Goal: Task Accomplishment & Management: Manage account settings

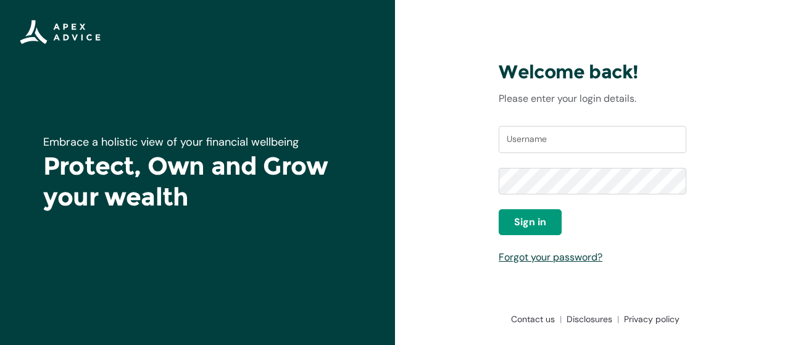
click at [475, 109] on div "Welcome back! Please enter your login details. Username Password Sign in Forgot…" at bounding box center [592, 172] width 395 height 345
click at [570, 139] on input "Username" at bounding box center [593, 139] width 188 height 27
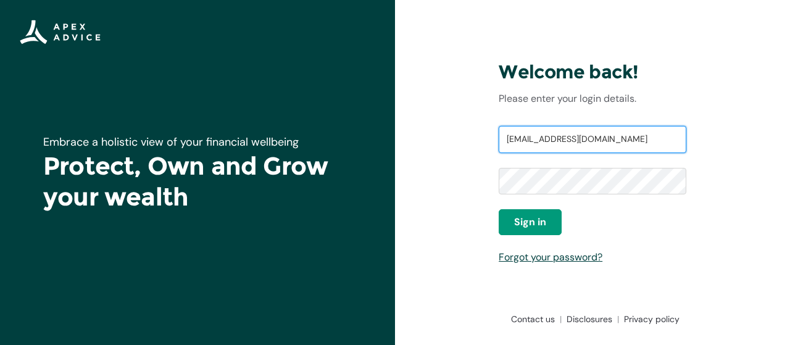
type input "[EMAIL_ADDRESS][DOMAIN_NAME]"
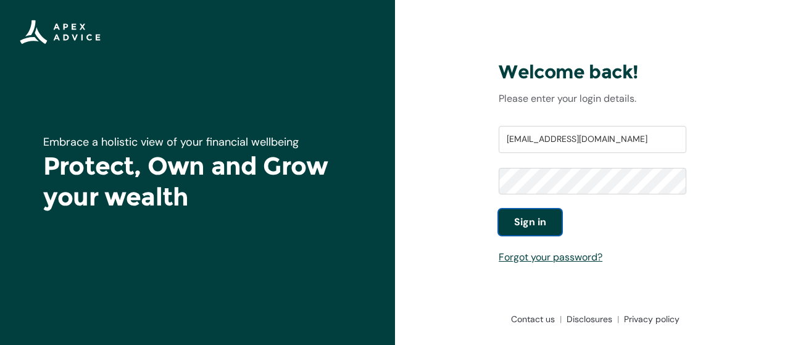
click at [546, 227] on span "Sign in" at bounding box center [530, 222] width 32 height 15
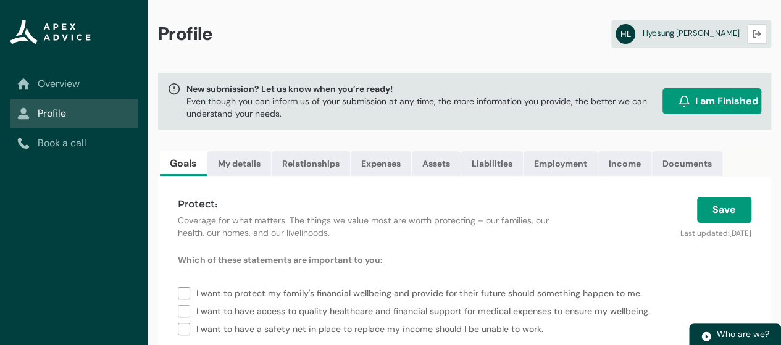
click at [427, 206] on h4 "Protect:" at bounding box center [366, 204] width 377 height 15
click at [429, 165] on link "Assets" at bounding box center [436, 163] width 49 height 25
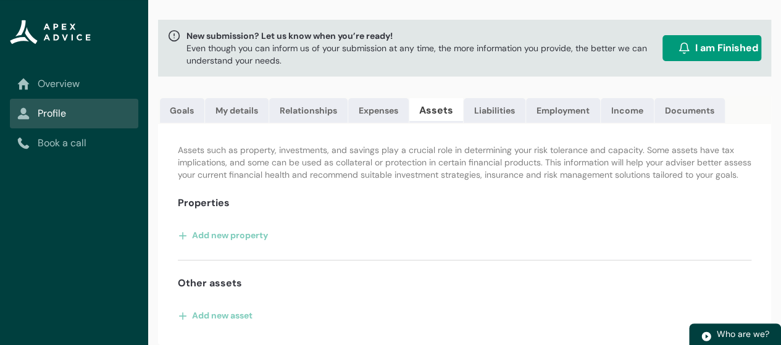
scroll to position [61, 0]
click at [383, 107] on link "Expenses" at bounding box center [378, 110] width 61 height 25
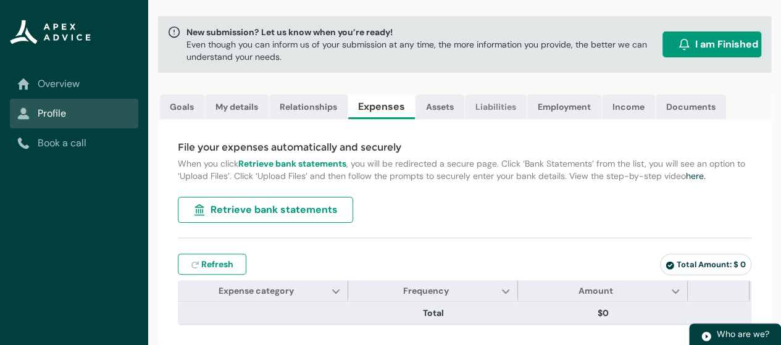
click at [496, 101] on link "Liabilities" at bounding box center [496, 106] width 62 height 25
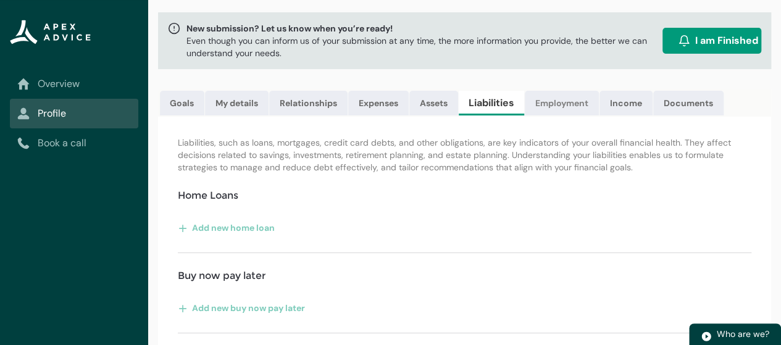
click at [568, 101] on link "Employment" at bounding box center [562, 103] width 74 height 25
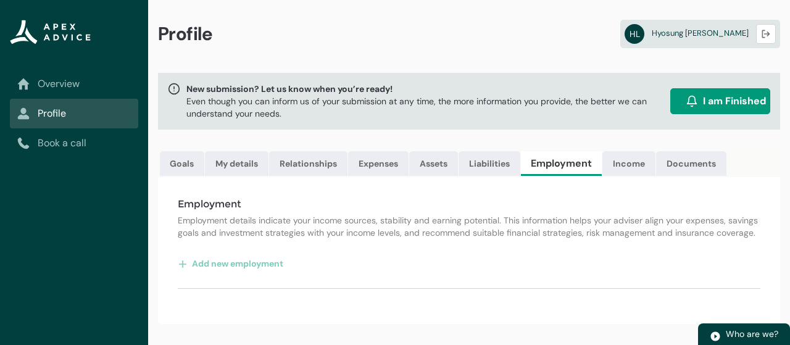
click at [441, 206] on div "Employment Employment details indicate your income sources, stability and earni…" at bounding box center [469, 250] width 622 height 147
click at [627, 161] on link "Income" at bounding box center [629, 163] width 53 height 25
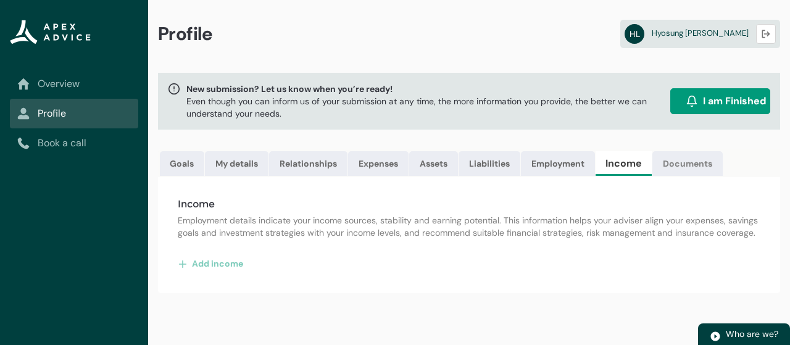
click at [679, 165] on link "Documents" at bounding box center [688, 163] width 70 height 25
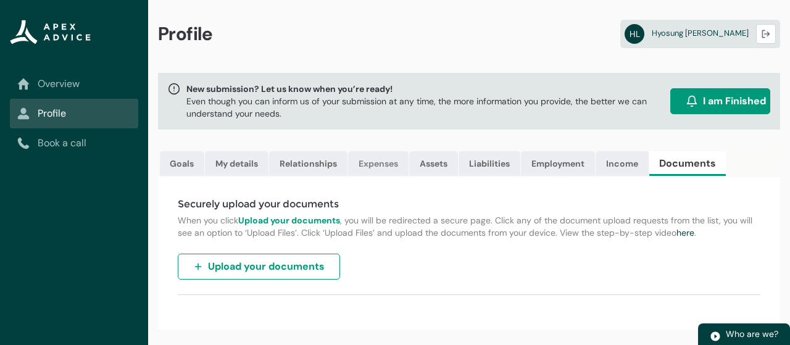
click at [387, 161] on link "Expenses" at bounding box center [378, 163] width 61 height 25
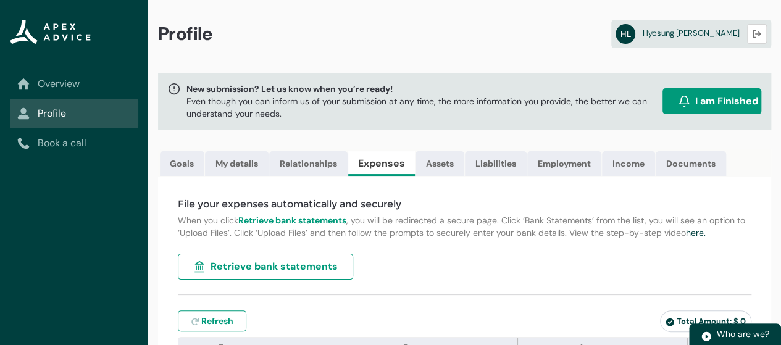
click at [410, 206] on h4 "File your expenses automatically and securely" at bounding box center [465, 204] width 574 height 15
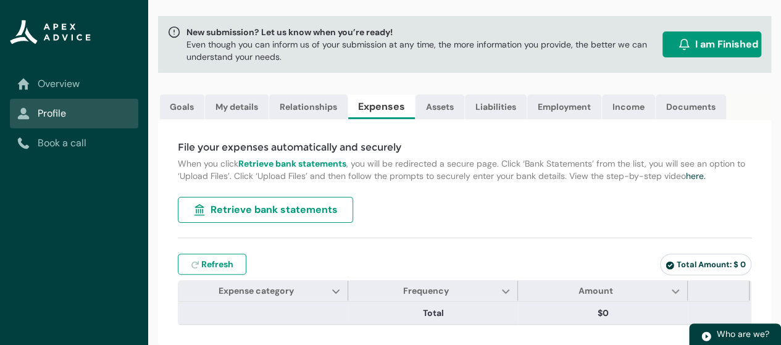
scroll to position [63, 0]
click at [310, 214] on span "Retrieve bank statements" at bounding box center [274, 210] width 127 height 15
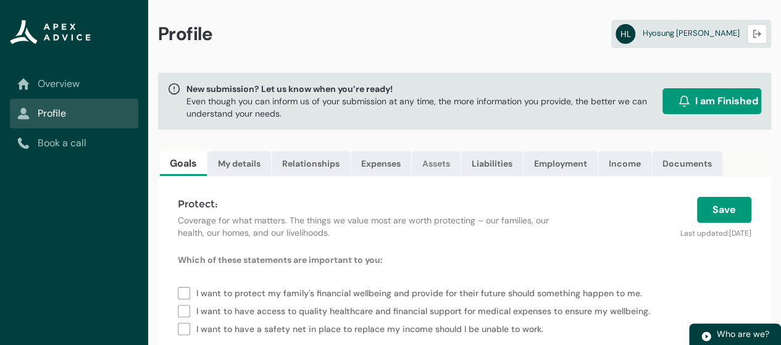
click at [440, 160] on link "Assets" at bounding box center [436, 163] width 49 height 25
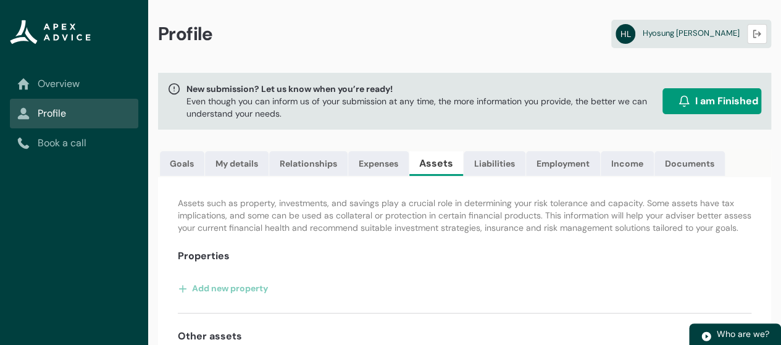
click at [438, 214] on p "Assets such as property, investments, and savings play a crucial role in determ…" at bounding box center [465, 215] width 574 height 37
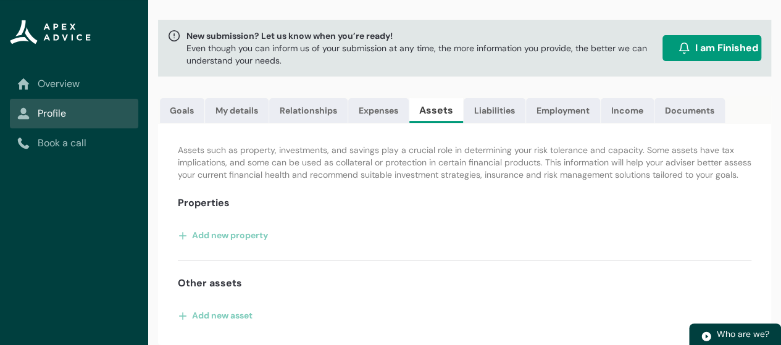
scroll to position [61, 0]
click at [241, 237] on button "Add new property" at bounding box center [223, 235] width 91 height 20
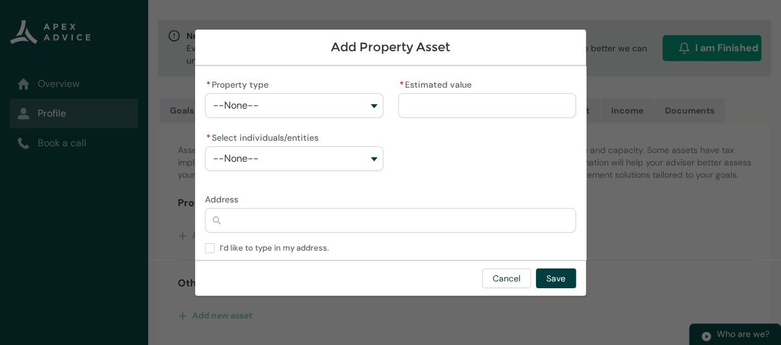
click at [350, 104] on button "--None--" at bounding box center [294, 105] width 178 height 25
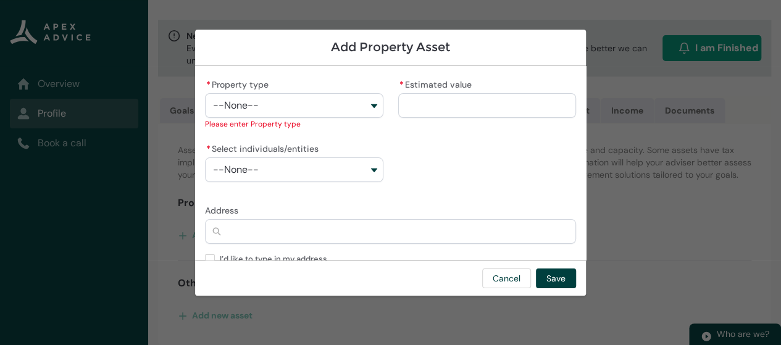
click at [154, 207] on section "Add Property Asset * Property type --None-- Primary Residence Investment Proper…" at bounding box center [390, 172] width 781 height 345
click at [504, 271] on button "Cancel" at bounding box center [506, 279] width 49 height 20
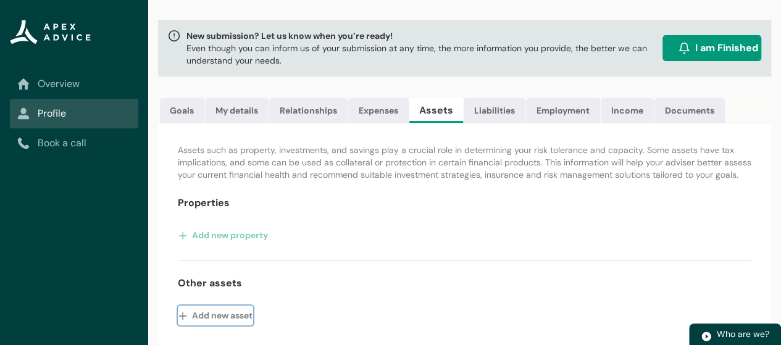
click at [241, 322] on button "Add new asset" at bounding box center [215, 316] width 75 height 20
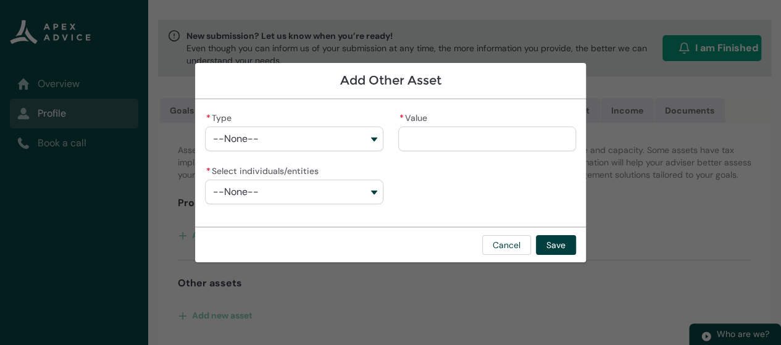
click at [363, 138] on button "--None--" at bounding box center [294, 139] width 178 height 25
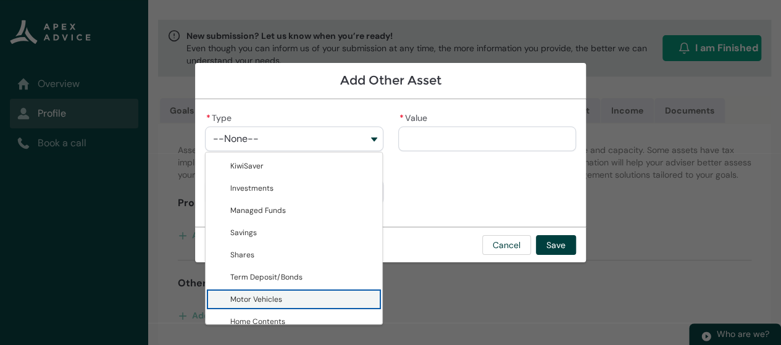
click at [283, 293] on span "Motor Vehicles" at bounding box center [302, 299] width 144 height 12
type lightning-combobox "Motor Vehicles"
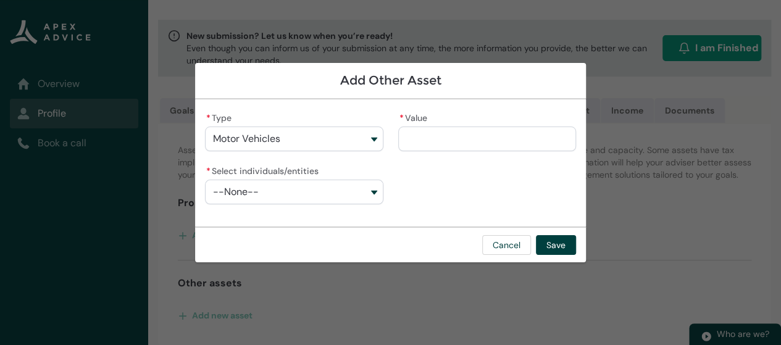
click at [343, 196] on button "--None--" at bounding box center [294, 192] width 178 height 25
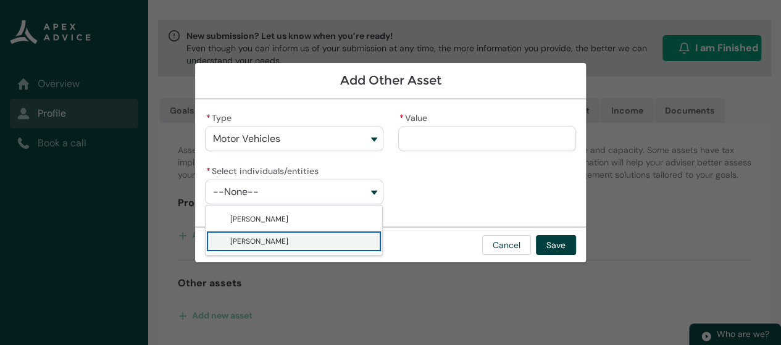
click at [296, 234] on lightning-base-combobox-item "Hyosung Lee" at bounding box center [294, 241] width 177 height 22
type lightning-combobox "001Q900000IojAsIAJ"
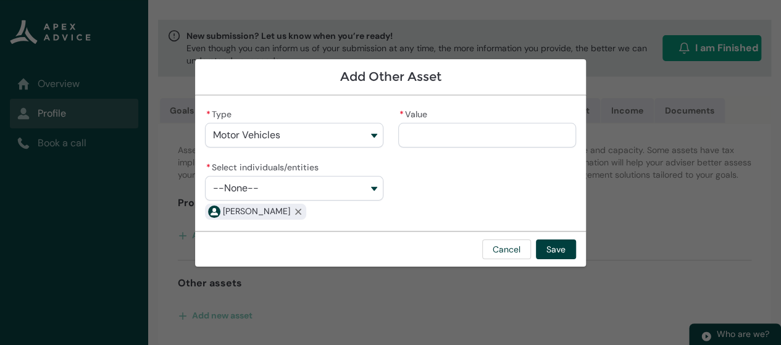
click at [451, 137] on input "* Value" at bounding box center [487, 135] width 178 height 25
type lightning-primitive-input-simple "8"
type input "*"
type lightning-primitive-input-simple "80"
type input "**"
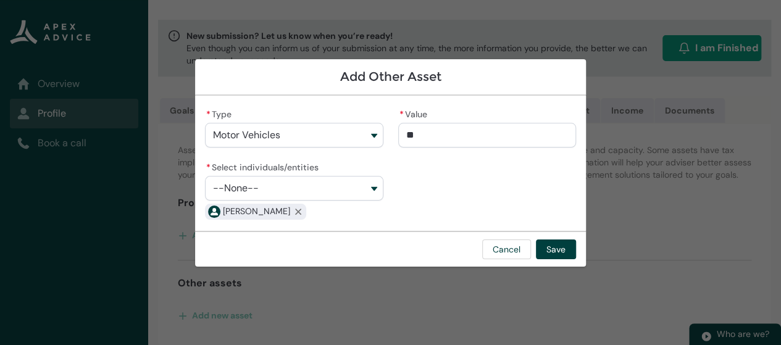
type lightning-primitive-input-simple "800"
type input "***"
type lightning-primitive-input-simple "8000"
type input "****"
type lightning-primitive-input-simple "800"
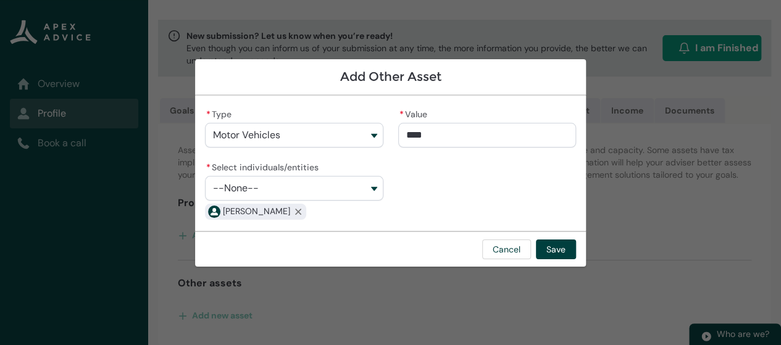
type input "***"
type lightning-primitive-input-simple "80"
type input "**"
type lightning-primitive-input-simple "8"
type input "*"
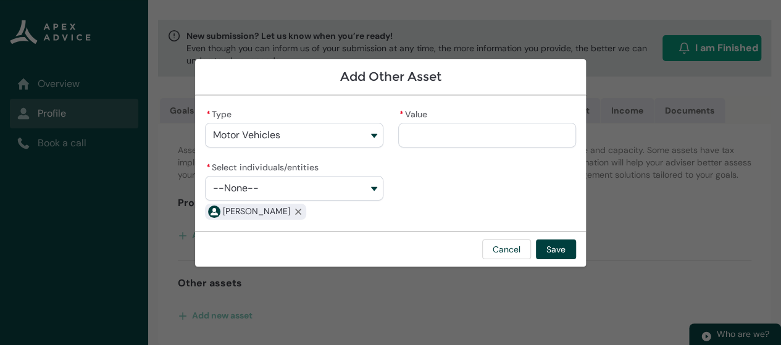
type lightning-primitive-input-simple "5"
type input "*"
type lightning-primitive-input-simple "50"
type input "**"
type lightning-primitive-input-simple "500"
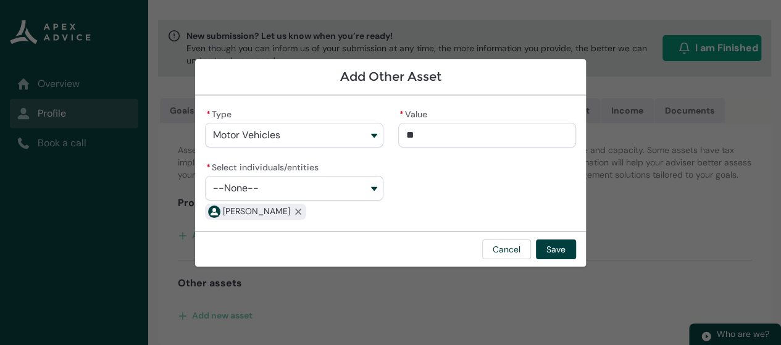
type input "***"
type lightning-primitive-input-simple "5000"
type input "*********"
click at [556, 241] on button "Save" at bounding box center [556, 250] width 40 height 20
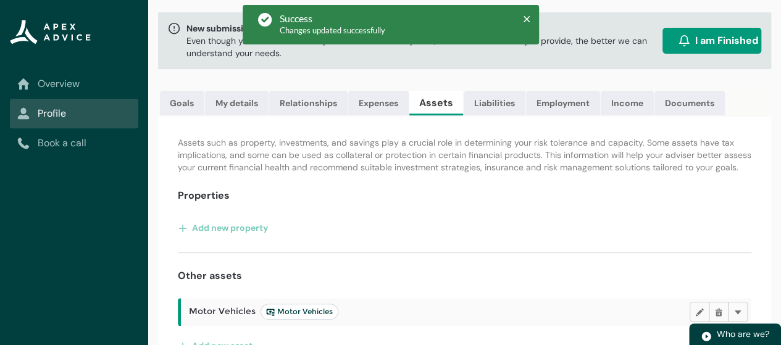
click at [508, 220] on div "Assets such as property, investments, and savings play a crucial role in determ…" at bounding box center [464, 246] width 613 height 259
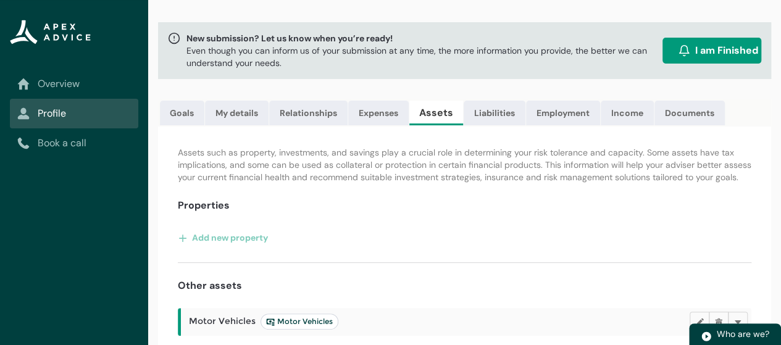
scroll to position [49, 0]
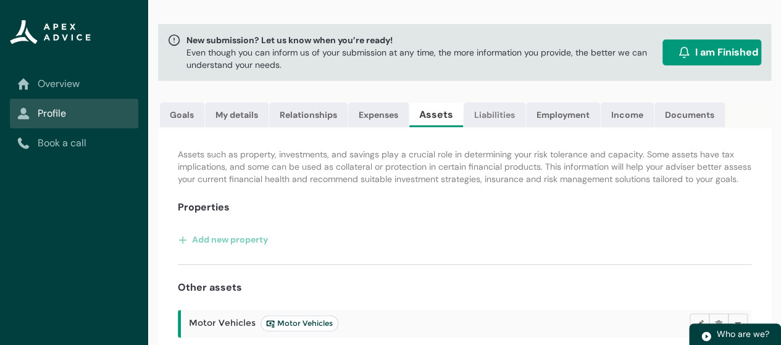
click at [493, 115] on link "Liabilities" at bounding box center [495, 115] width 62 height 25
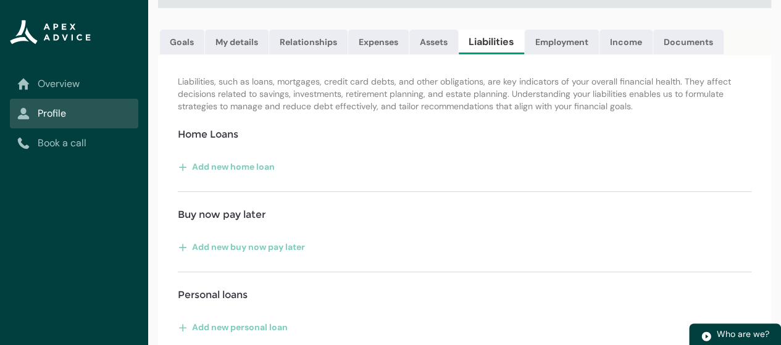
scroll to position [123, 0]
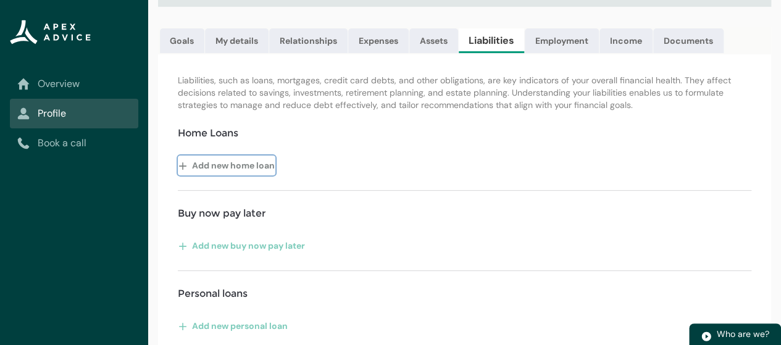
click at [261, 175] on button "Add new home loan" at bounding box center [227, 166] width 98 height 20
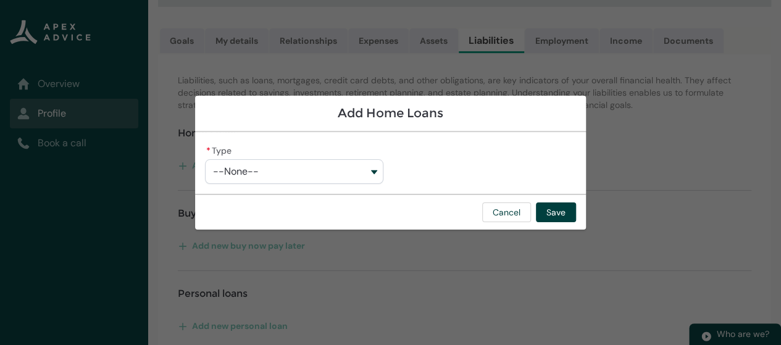
click at [371, 179] on button "--None--" at bounding box center [294, 171] width 178 height 25
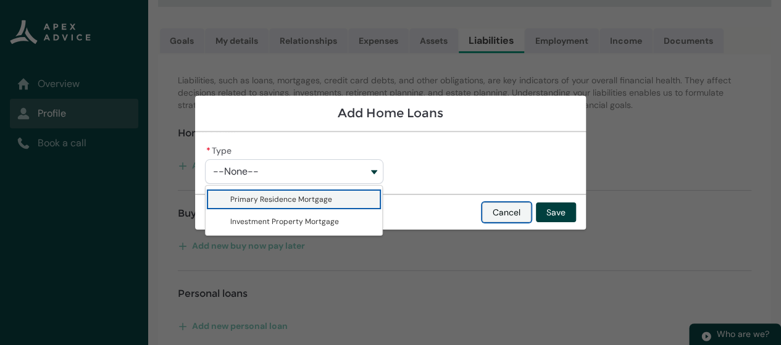
click at [511, 220] on button "Cancel" at bounding box center [506, 213] width 49 height 20
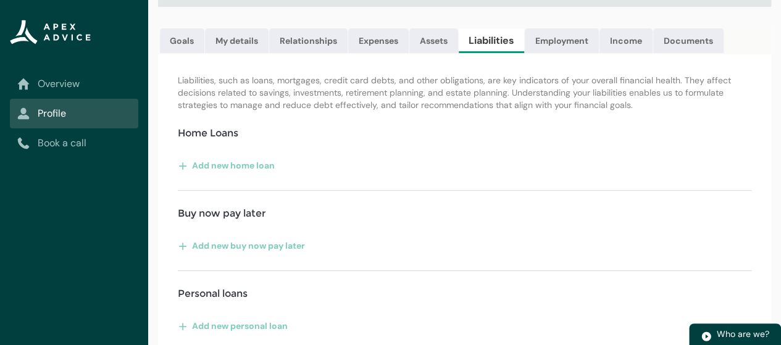
click at [416, 161] on div "Liabilities, such as loans, mortgages, credit card debts, and other obligations…" at bounding box center [464, 325] width 613 height 542
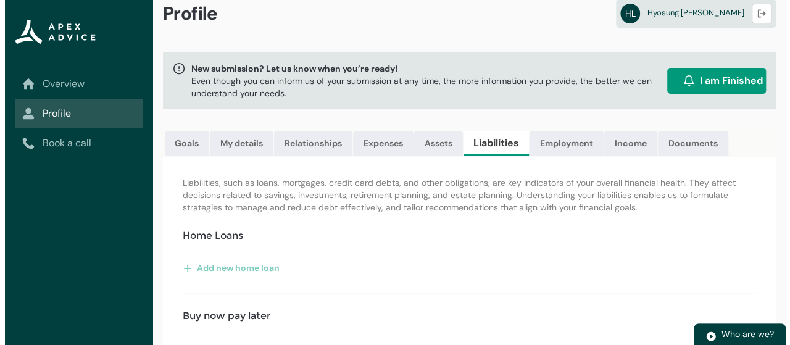
scroll to position [0, 0]
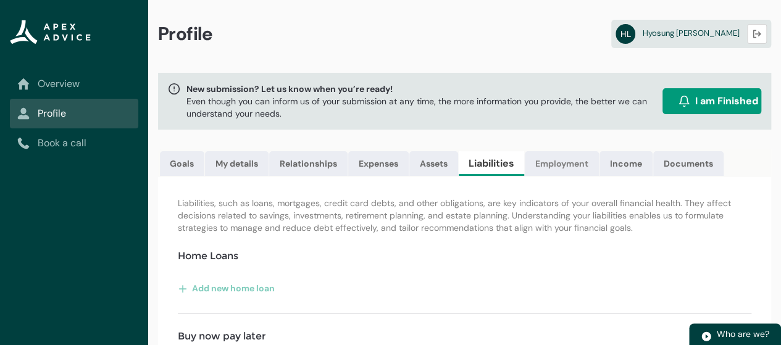
click at [569, 166] on link "Employment" at bounding box center [562, 163] width 74 height 25
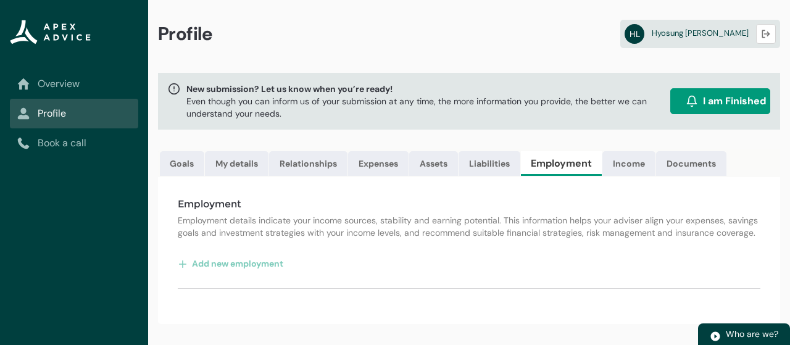
click at [377, 248] on div "Employment Employment details indicate your income sources, stability and earni…" at bounding box center [469, 250] width 622 height 147
click at [389, 249] on div "Employment Employment details indicate your income sources, stability and earni…" at bounding box center [469, 250] width 622 height 147
click at [285, 274] on div "Add new employment" at bounding box center [469, 264] width 583 height 20
click at [275, 274] on button "Add new employment" at bounding box center [231, 264] width 106 height 20
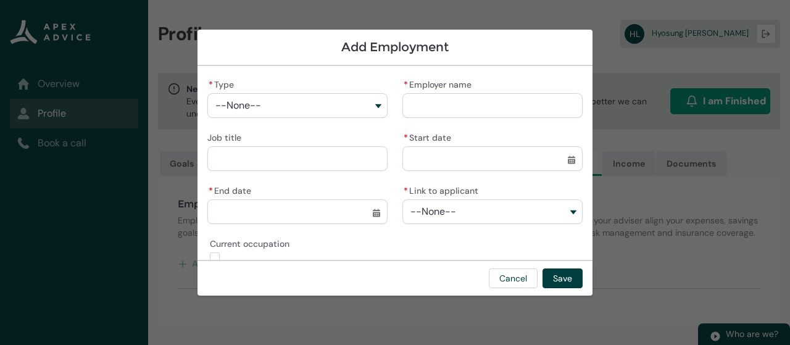
click at [368, 112] on button "--None--" at bounding box center [297, 105] width 180 height 25
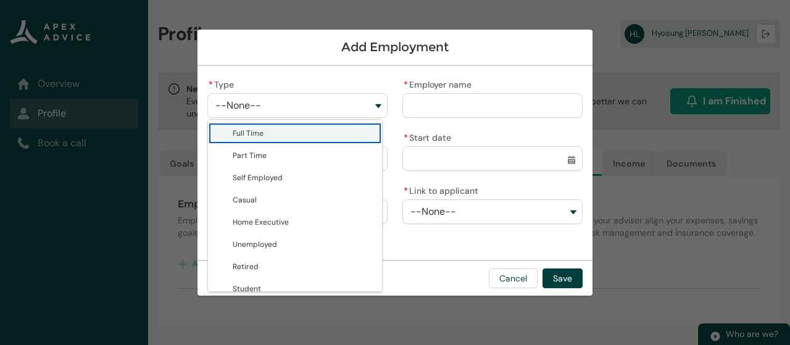
click at [368, 112] on button "--None--" at bounding box center [297, 105] width 180 height 25
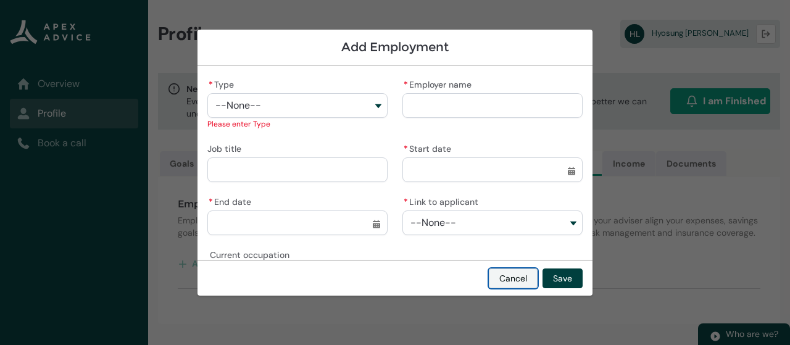
click at [505, 281] on button "Cancel" at bounding box center [513, 279] width 49 height 20
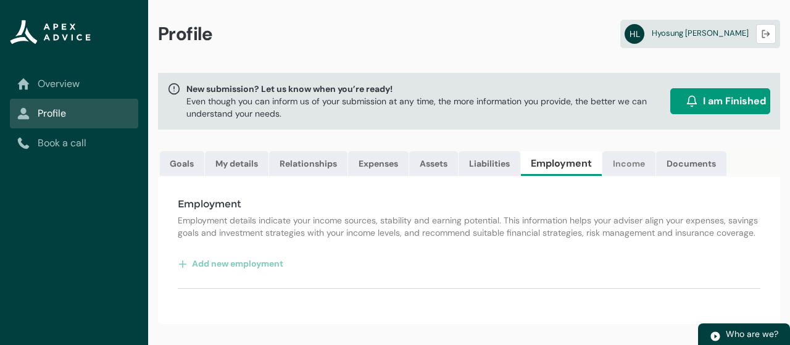
click at [635, 164] on link "Income" at bounding box center [629, 163] width 53 height 25
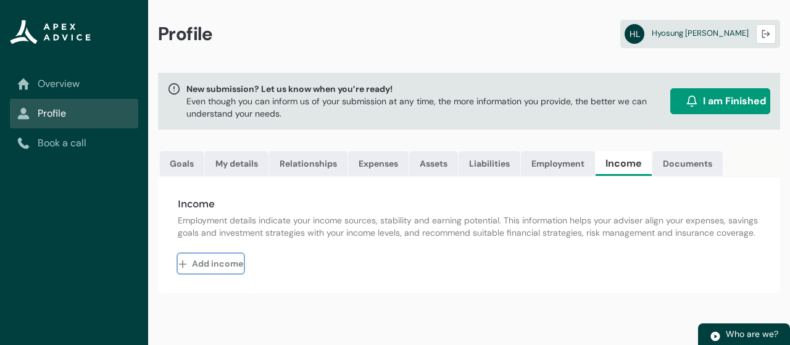
click at [223, 274] on button "Add income" at bounding box center [211, 264] width 66 height 20
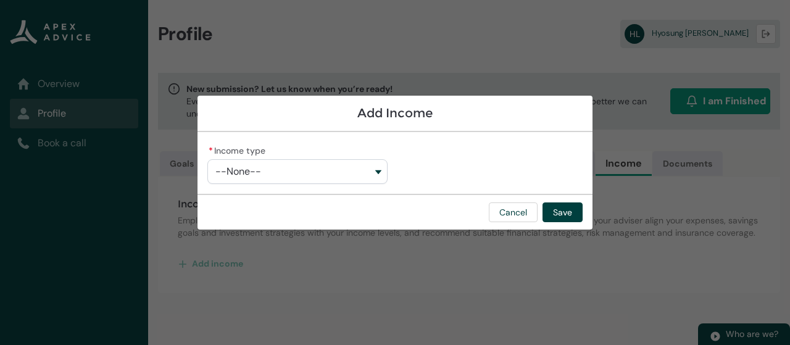
click at [368, 172] on button "--None--" at bounding box center [297, 171] width 180 height 25
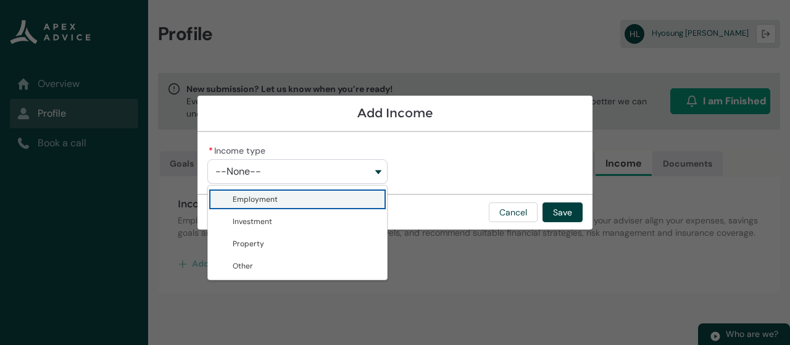
click at [320, 201] on span "Employment" at bounding box center [306, 199] width 147 height 12
type lightning-combobox "Employment"
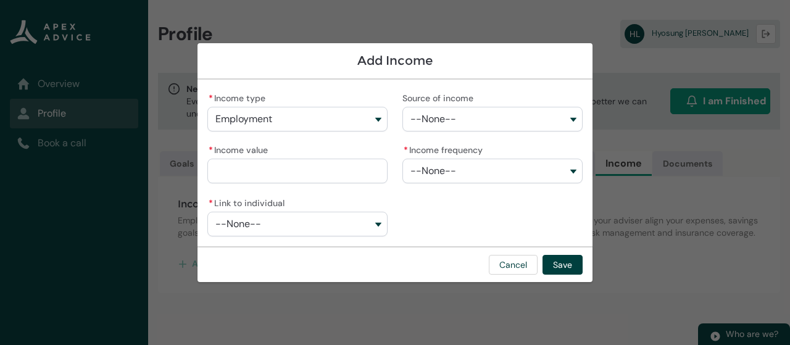
click at [473, 119] on button "--None--" at bounding box center [493, 119] width 180 height 25
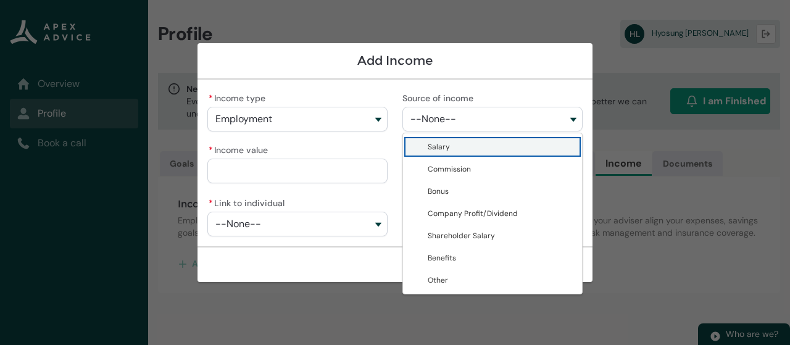
click at [466, 149] on span "Salary" at bounding box center [501, 147] width 147 height 12
type lightning-combobox "Salary"
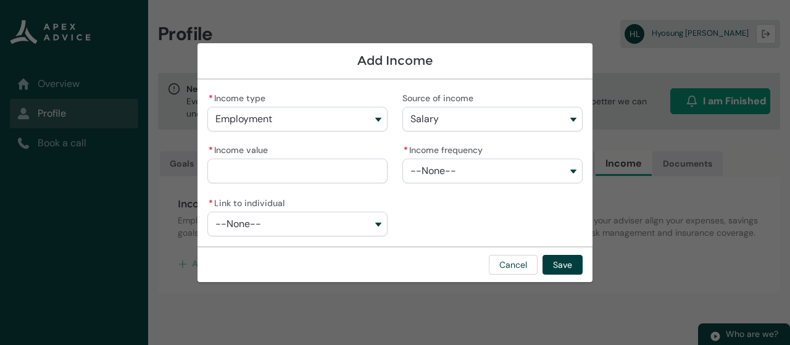
click at [358, 178] on input "* Income value" at bounding box center [297, 171] width 180 height 25
click at [447, 176] on button "--None--" at bounding box center [493, 171] width 180 height 25
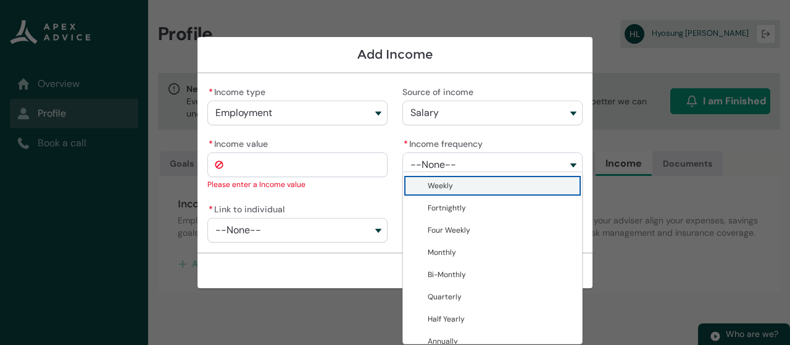
click at [462, 190] on span "Weekly" at bounding box center [501, 186] width 147 height 12
type lightning-combobox "Weekly"
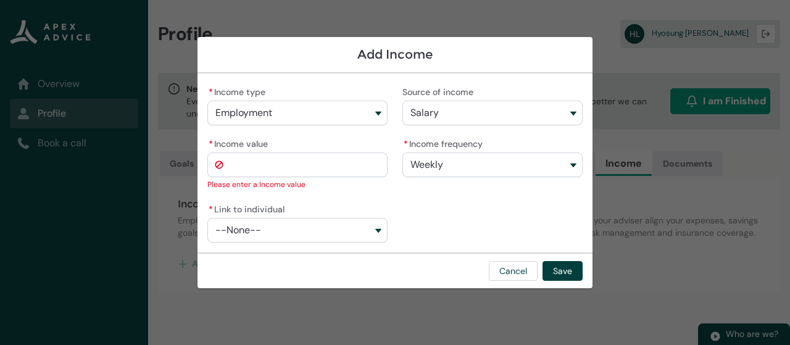
click at [304, 176] on input "* Income value" at bounding box center [297, 165] width 180 height 25
click at [343, 224] on button "--None--" at bounding box center [297, 230] width 180 height 25
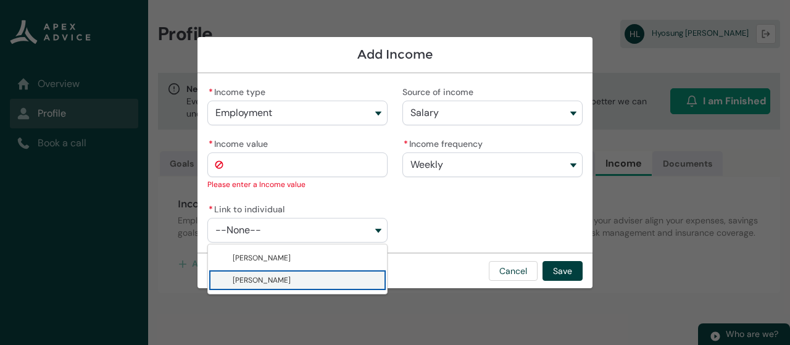
click at [303, 278] on span "Hyosung Lee" at bounding box center [306, 280] width 147 height 12
type lightning-combobox "001Q900000IojAsIAJ"
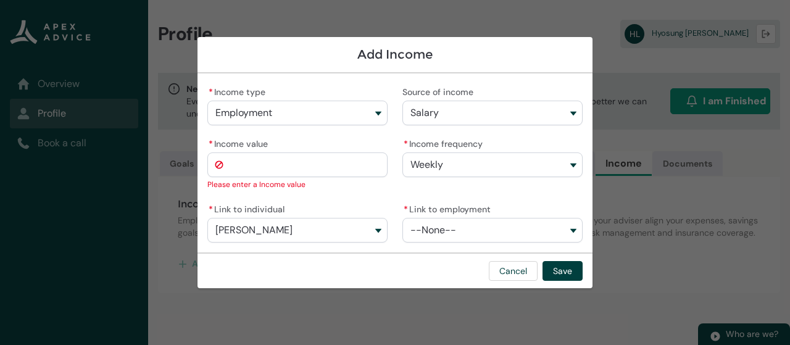
click at [463, 227] on button "--None--" at bounding box center [493, 230] width 180 height 25
click at [466, 233] on button "--None--" at bounding box center [493, 230] width 180 height 25
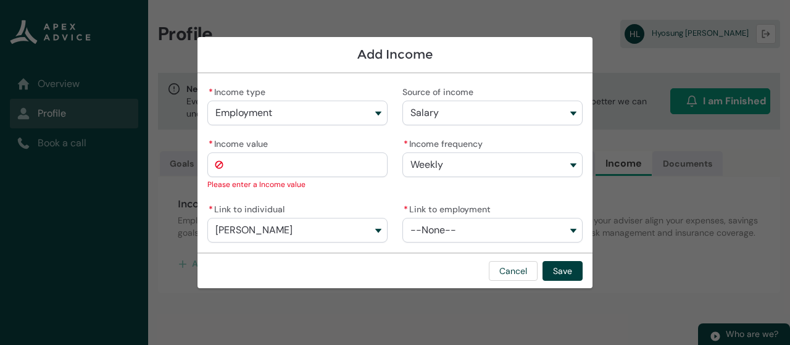
click at [296, 165] on input "* Income value" at bounding box center [297, 165] width 180 height 25
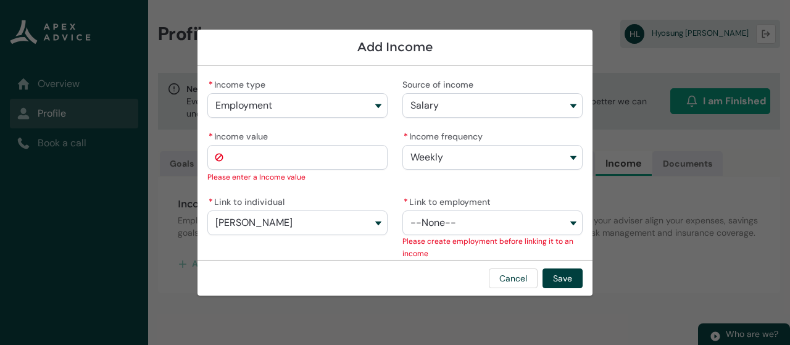
type lightning-primitive-input-simple "1"
type input "*"
type lightning-primitive-input-simple "13"
type input "**"
type lightning-primitive-input-simple "130"
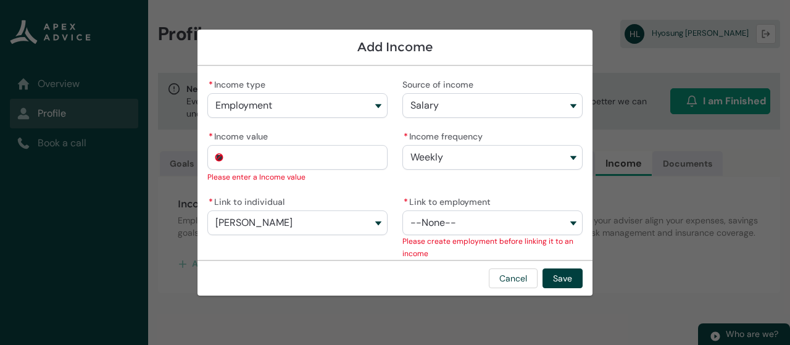
type input "***"
type lightning-primitive-input-simple "1300"
type input "****"
type lightning-primitive-input-simple "13000"
type input "*****"
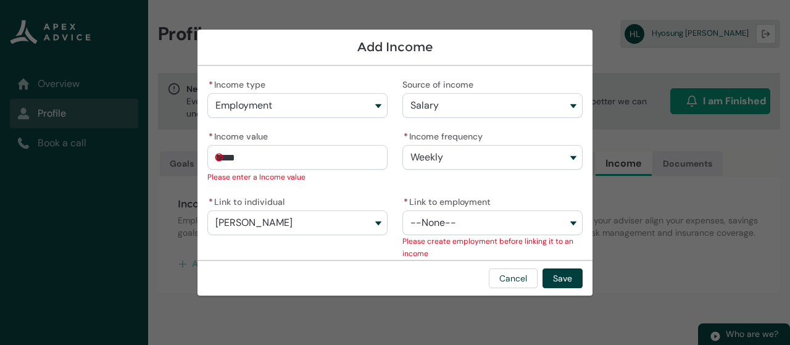
type lightning-primitive-input-simple "1300"
type input "****"
type lightning-primitive-input-simple "130"
type input "***"
type lightning-primitive-input-simple "13"
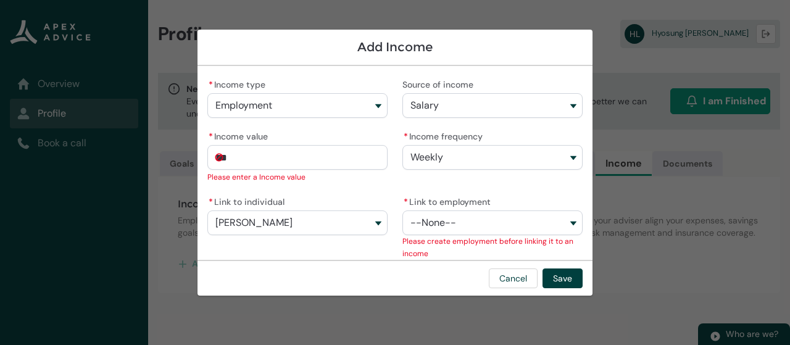
type input "**"
type lightning-primitive-input-simple "1"
type input "*"
type lightning-primitive-input-simple "1"
type input "*"
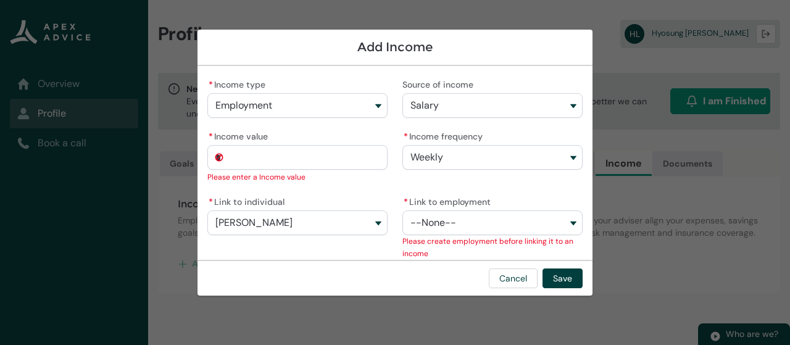
type lightning-primitive-input-simple "13"
type input "**"
type lightning-primitive-input-simple "130"
type input "***"
type lightning-primitive-input-simple "1300"
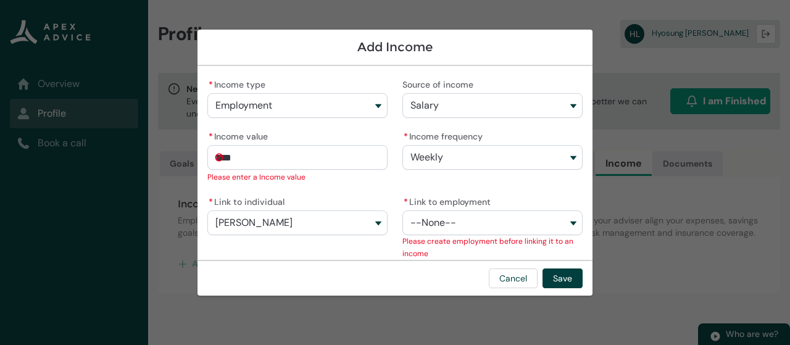
type input "*********"
click at [436, 164] on button "Weekly" at bounding box center [493, 157] width 180 height 25
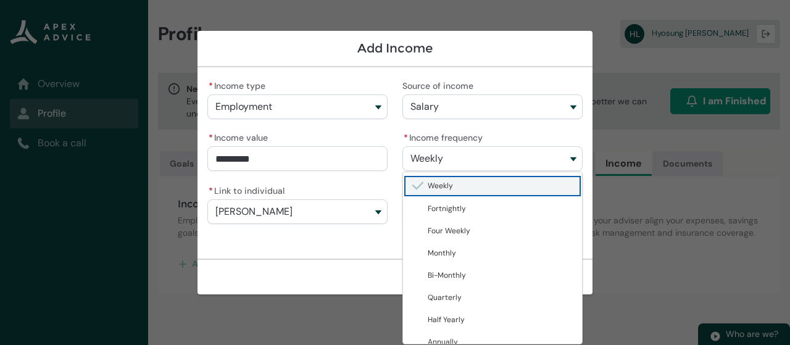
click at [436, 164] on span "Weekly" at bounding box center [427, 158] width 33 height 11
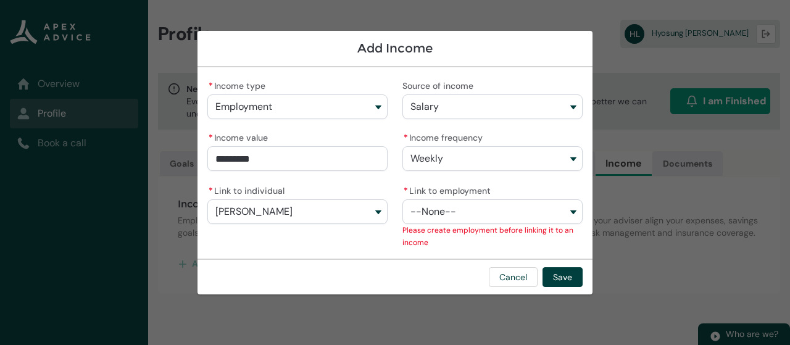
click at [391, 180] on div "* Income type Employment Employment Investment Property Other Source of income …" at bounding box center [394, 163] width 375 height 172
click at [559, 211] on button "--None--" at bounding box center [493, 211] width 180 height 25
click at [568, 212] on button "--None--" at bounding box center [493, 211] width 180 height 25
click at [573, 213] on button "--None--" at bounding box center [493, 211] width 180 height 25
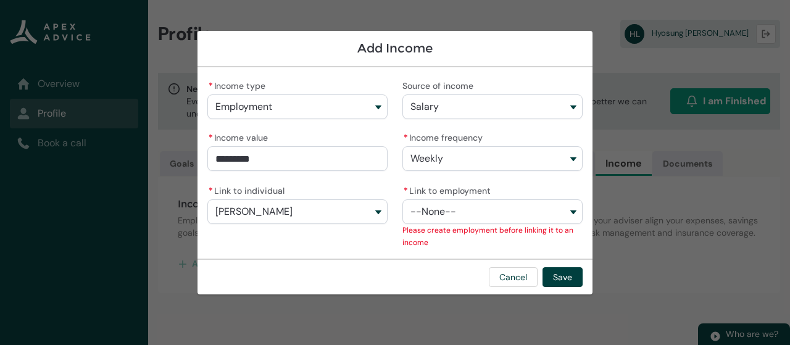
click at [573, 213] on button "--None--" at bounding box center [493, 211] width 180 height 25
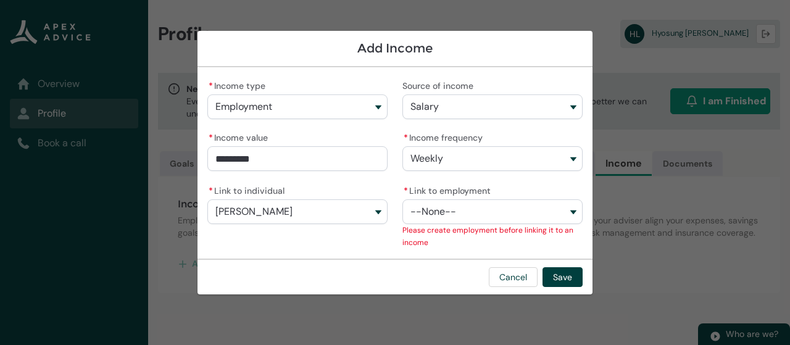
click at [369, 218] on button "Hyosung Lee" at bounding box center [297, 211] width 180 height 25
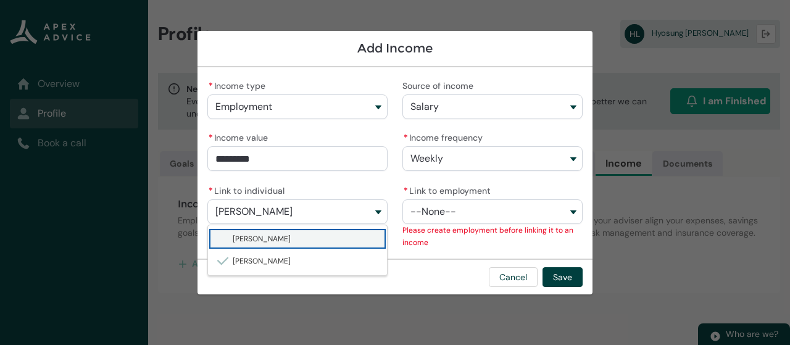
click at [324, 243] on span "Ruohan Wang" at bounding box center [306, 239] width 147 height 12
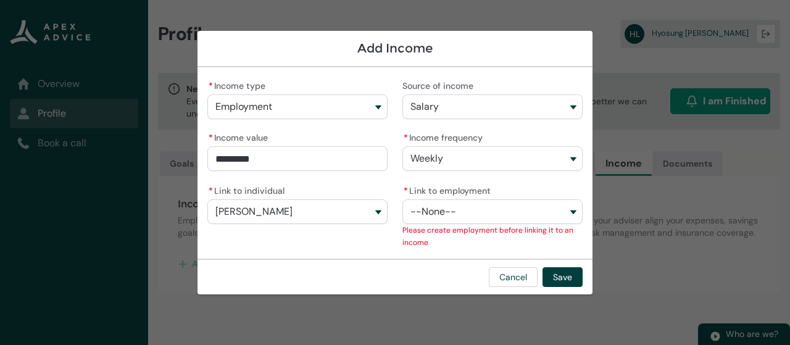
click at [363, 213] on button "Ruohan Wang" at bounding box center [297, 211] width 180 height 25
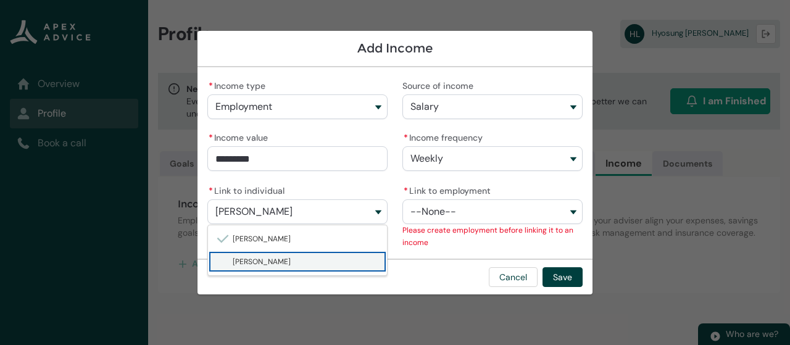
click at [336, 260] on span "Hyosung Lee" at bounding box center [306, 262] width 147 height 12
type lightning-combobox "001Q900000IojAsIAJ"
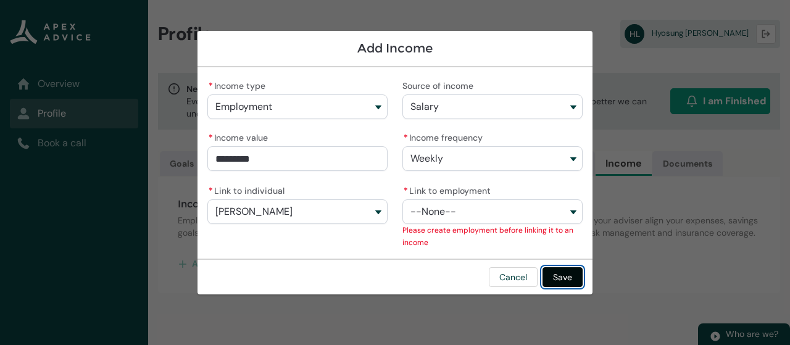
click at [558, 276] on button "Save" at bounding box center [563, 277] width 40 height 20
click at [523, 281] on button "Cancel" at bounding box center [513, 277] width 49 height 20
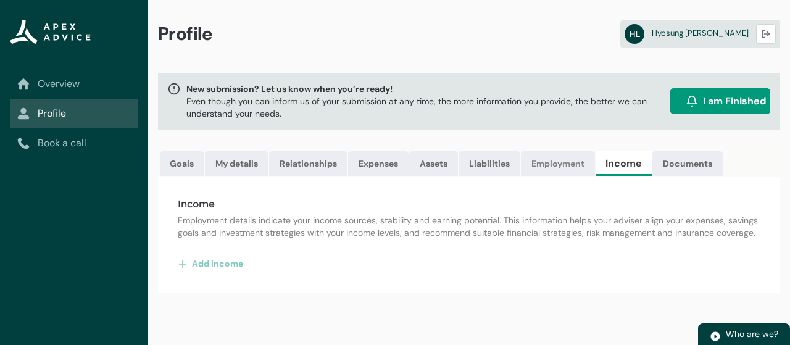
click at [556, 161] on link "Employment" at bounding box center [558, 163] width 74 height 25
click at [474, 211] on h4 "Employment" at bounding box center [469, 204] width 583 height 15
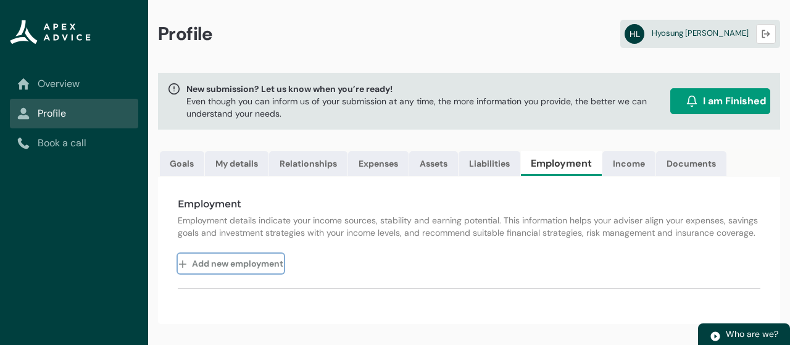
click at [262, 271] on button "Add new employment" at bounding box center [231, 264] width 106 height 20
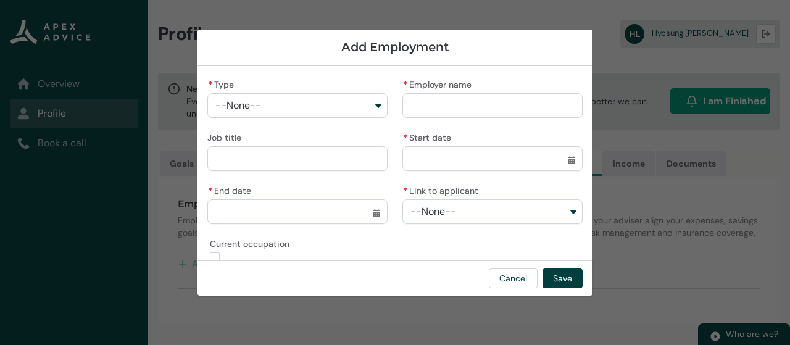
click at [366, 106] on button "--None--" at bounding box center [297, 105] width 180 height 25
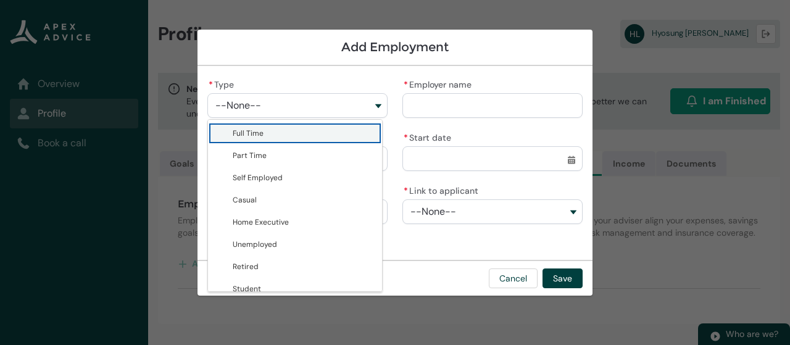
click at [332, 134] on span "Full Time" at bounding box center [304, 133] width 142 height 12
type lightning-combobox "Full Time"
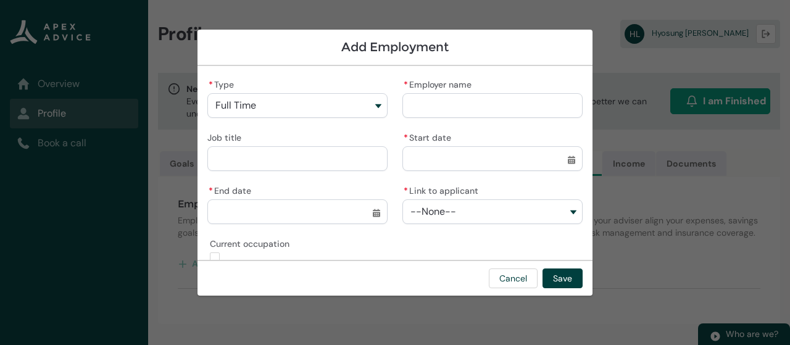
click at [440, 111] on input "* Employer name" at bounding box center [493, 105] width 180 height 25
type lightning-primitive-input-simple "C"
type input "*"
type lightning-primitive-input-simple "Co"
type input "**"
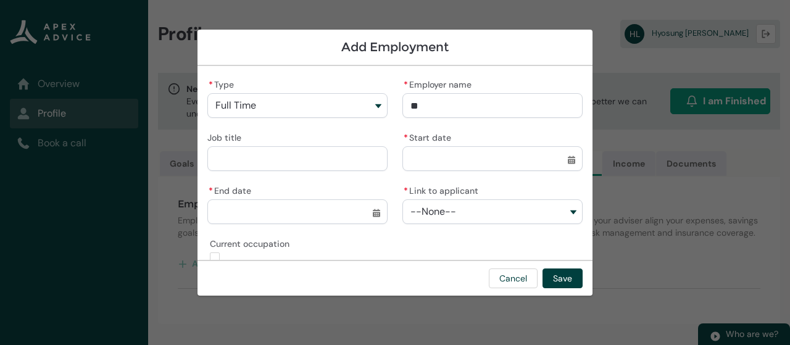
type lightning-primitive-input-simple "Cod"
type input "***"
type lightning-primitive-input-simple "Code"
type input "****"
type lightning-primitive-input-simple "Code1"
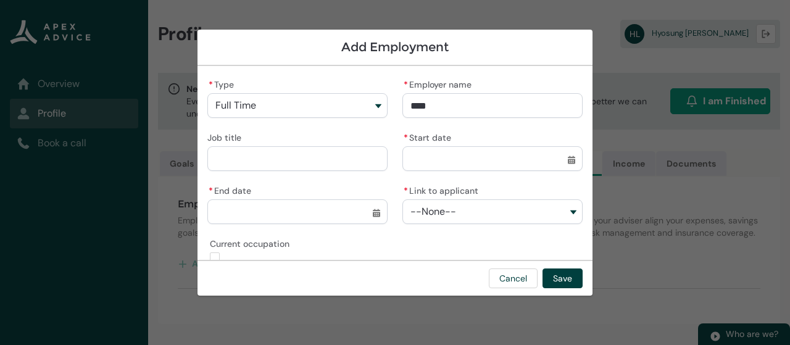
type input "*****"
type lightning-primitive-input-simple "Code12"
type input "******"
type lightning-primitive-input-simple "Code12"
type input "******"
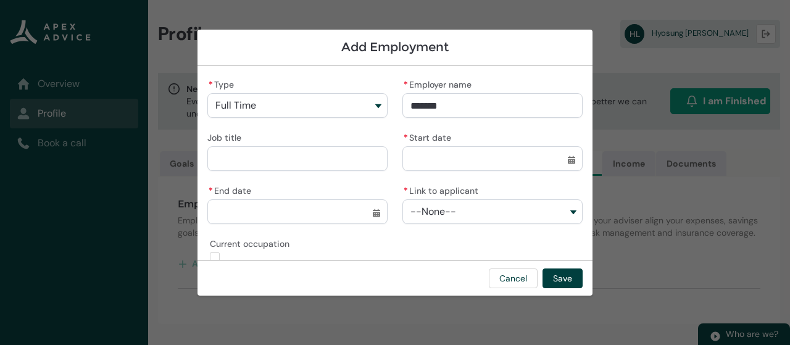
type lightning-primitive-input-simple "Code12 L"
type input "********"
type lightning-primitive-input-simple "Code12 Lt"
type input "*********"
type lightning-primitive-input-simple "Code12 Ltd"
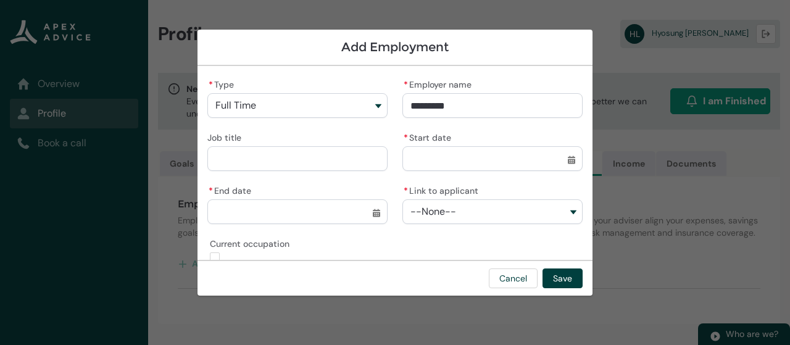
type input "**********"
click at [352, 156] on input "Job title" at bounding box center [297, 158] width 180 height 25
type lightning-primitive-input-simple "M"
type input "*"
type lightning-primitive-input-simple "Ma"
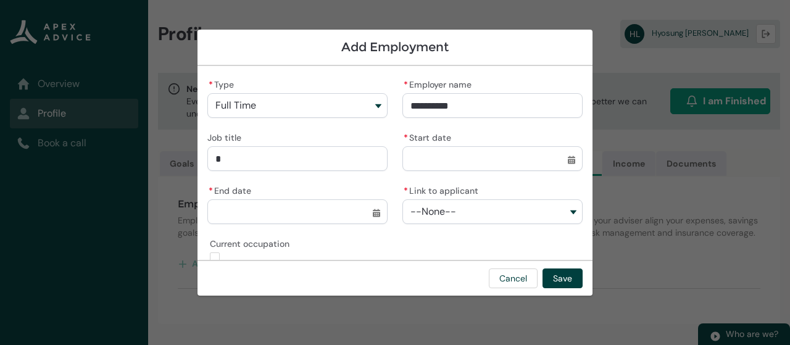
type input "**"
type lightning-primitive-input-simple "Man"
type input "***"
type lightning-primitive-input-simple "Mana"
type input "****"
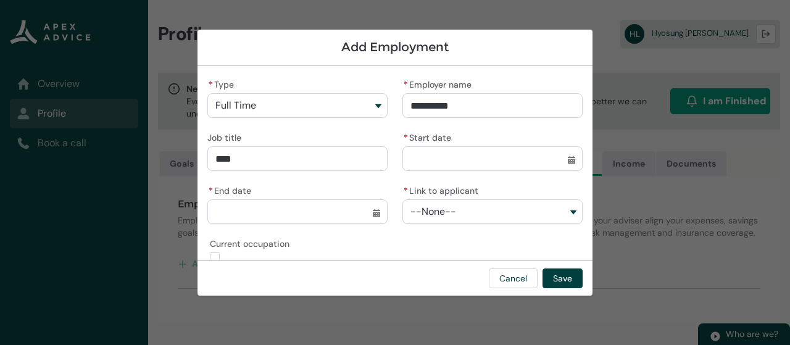
type lightning-primitive-input-simple "Manag"
type input "*****"
type lightning-primitive-input-simple "Manage"
type input "******"
type lightning-primitive-input-simple "Manager"
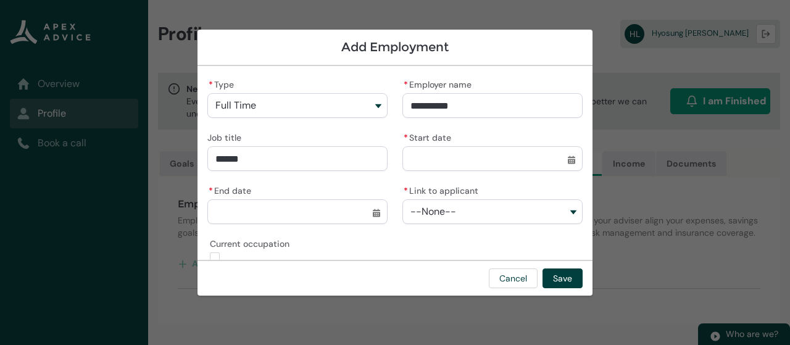
type input "*******"
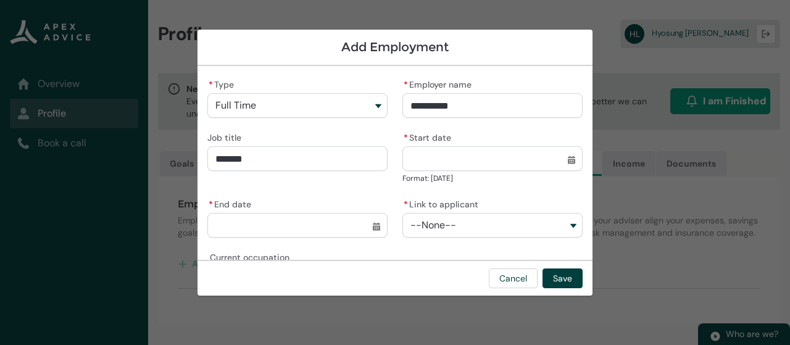
click at [564, 160] on input "* Start date" at bounding box center [493, 158] width 180 height 25
select select "****"
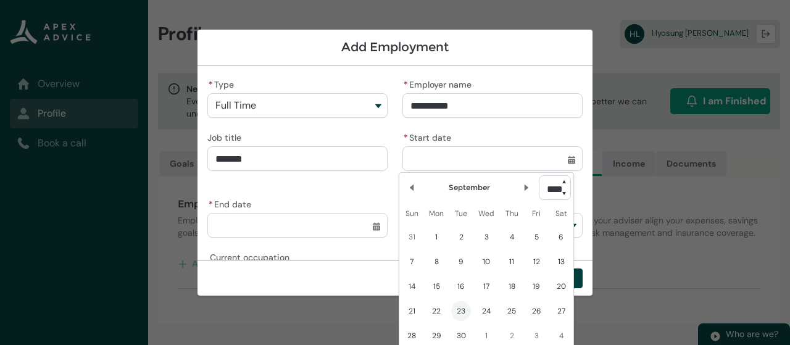
click at [565, 192] on select "**** **** **** **** **** **** **** **** **** **** **** **** **** **** **** ****…" at bounding box center [555, 187] width 32 height 25
type lightning-select "2023"
click at [539, 175] on select "**** **** **** **** **** **** **** **** **** **** **** **** **** **** **** ****…" at bounding box center [555, 187] width 32 height 25
select select "****"
click at [522, 185] on lightning-primitive-icon "Date picker: September" at bounding box center [526, 187] width 9 height 9
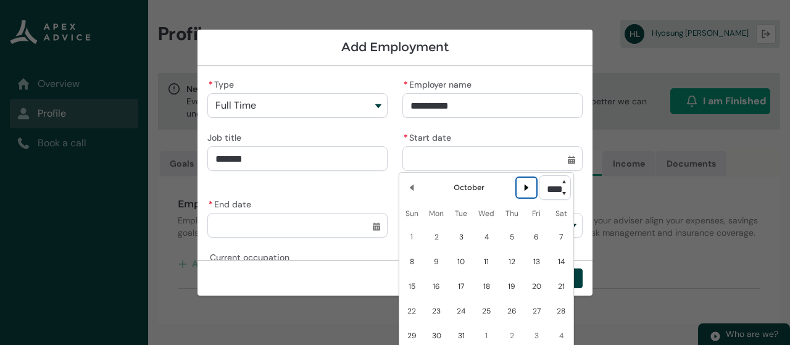
click at [522, 185] on lightning-primitive-icon "Date picker: October" at bounding box center [526, 187] width 9 height 9
click at [522, 185] on lightning-primitive-icon "Date picker: November" at bounding box center [526, 187] width 9 height 9
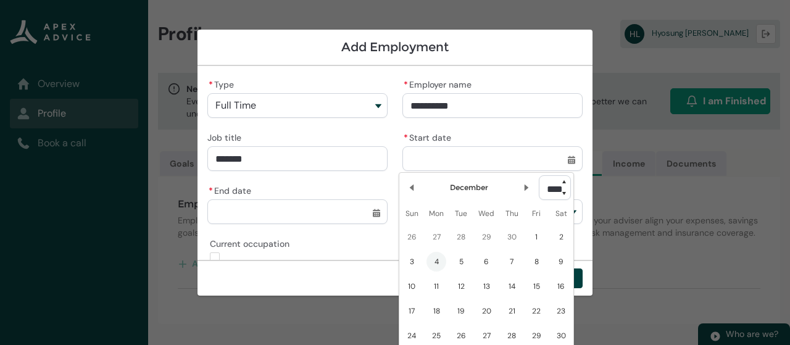
click at [439, 261] on span "4" at bounding box center [437, 262] width 20 height 20
type lightning-datepicker "2023-12-04"
type lightning-input "2023-12-04"
type input "*********"
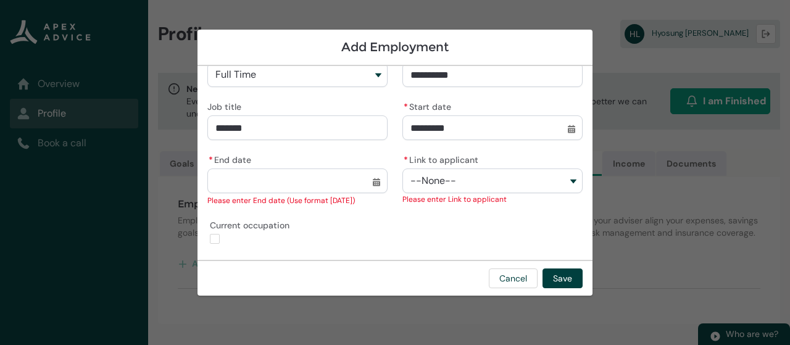
scroll to position [30, 0]
type lightning-input "true"
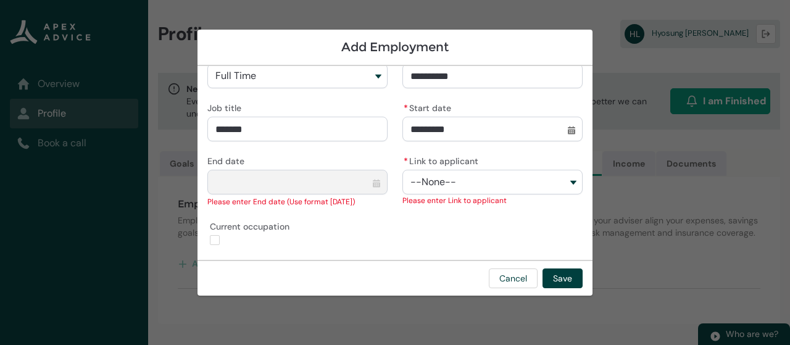
click at [508, 183] on button "--None--" at bounding box center [493, 182] width 180 height 25
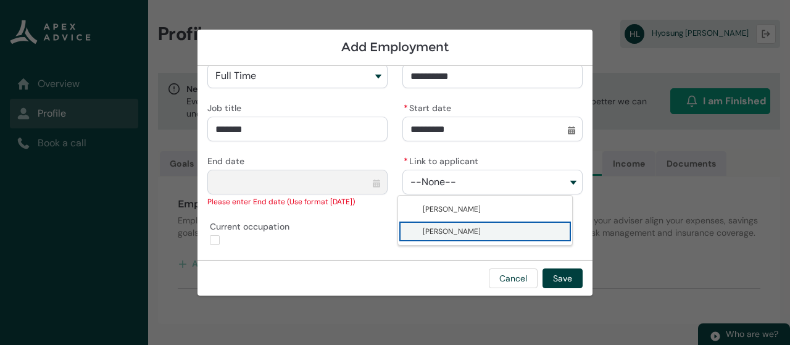
click at [463, 232] on span "Hyosung Lee" at bounding box center [452, 232] width 58 height 10
type lightning-combobox "001Q900000IojAsIAJ"
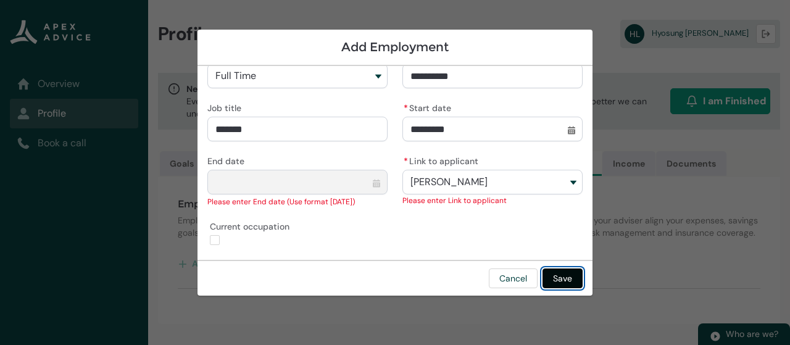
click at [553, 277] on button "Save" at bounding box center [563, 279] width 40 height 20
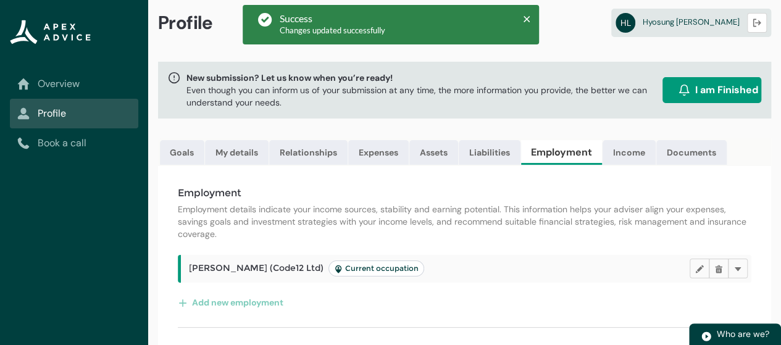
scroll to position [22, 0]
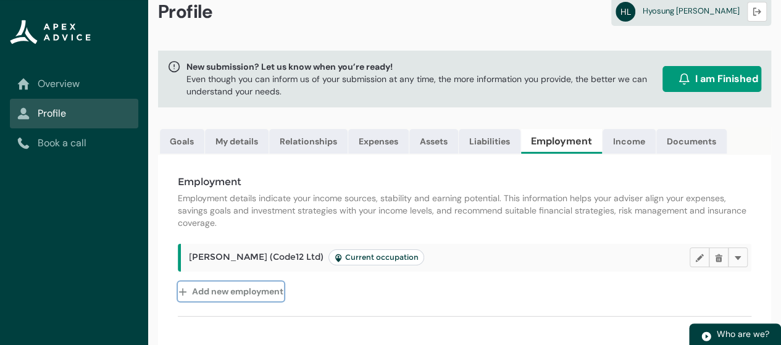
click at [274, 301] on button "Add new employment" at bounding box center [231, 292] width 106 height 20
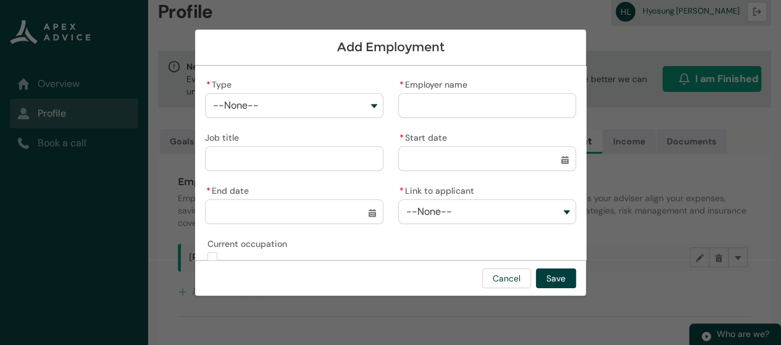
click at [333, 117] on button "--None--" at bounding box center [294, 105] width 178 height 25
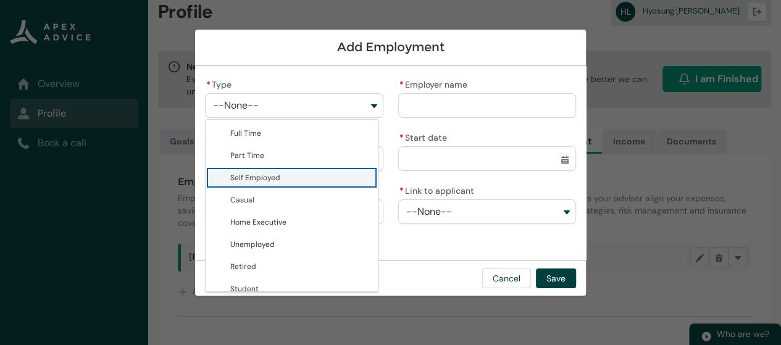
click at [301, 174] on span "Self Employed" at bounding box center [300, 178] width 140 height 12
type lightning-combobox "Self Employed"
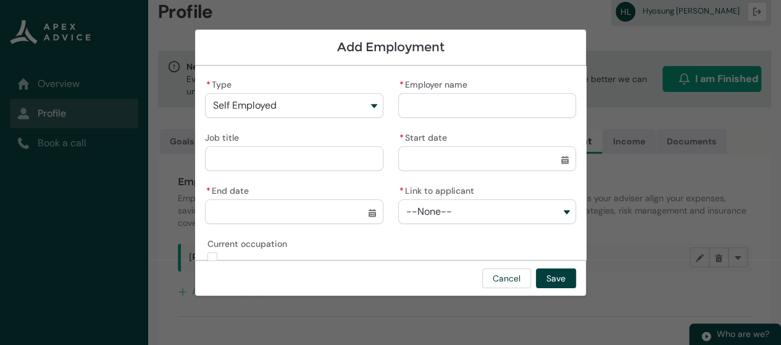
click at [474, 102] on input "* Employer name" at bounding box center [487, 105] width 178 height 25
type lightning-primitive-input-simple "Code12 Ltd"
type input "**********"
click at [357, 162] on input "Job title" at bounding box center [294, 158] width 178 height 25
type lightning-primitive-input-simple "D"
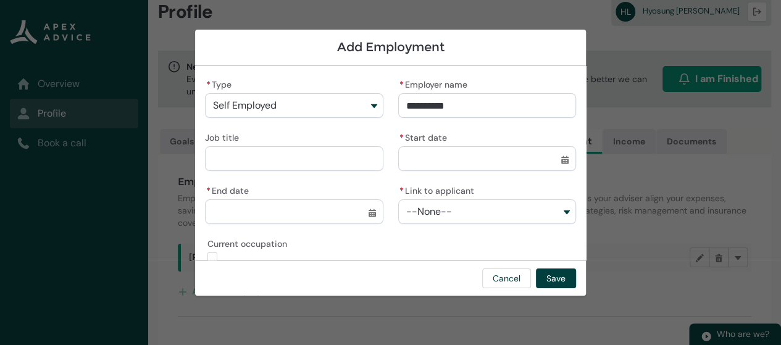
type input "*"
type lightning-primitive-input-simple "Di"
type input "**"
type lightning-primitive-input-simple "Dir"
type input "***"
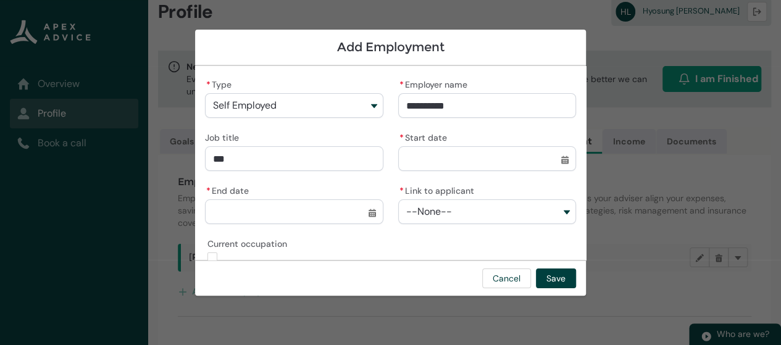
type lightning-primitive-input-simple "Dire"
type input "****"
type lightning-primitive-input-simple "Direc"
type input "*****"
type lightning-primitive-input-simple "Direct"
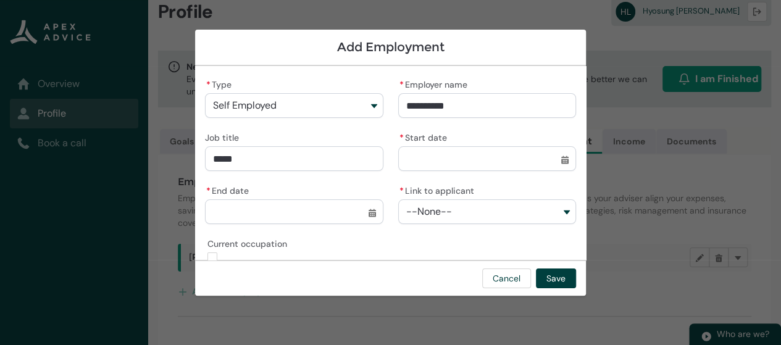
type input "******"
type lightning-primitive-input-simple "Directo"
type input "*******"
type lightning-primitive-input-simple "Director"
type input "********"
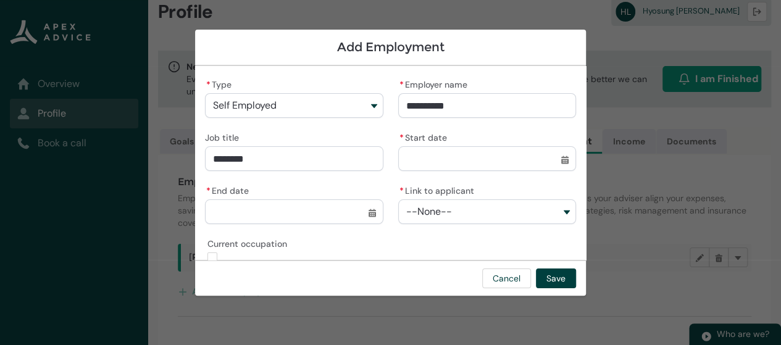
click at [557, 159] on input "* Start date" at bounding box center [487, 158] width 178 height 25
select select "****"
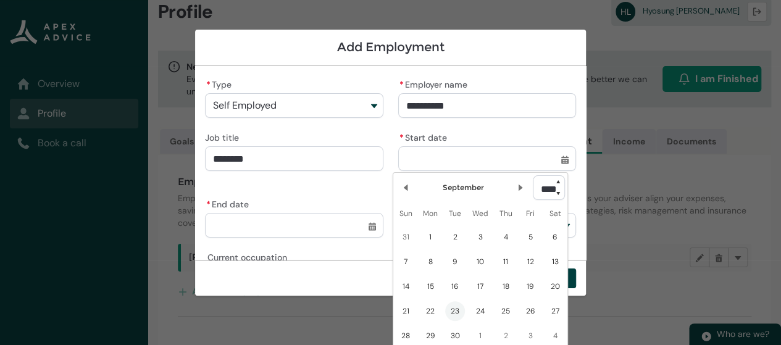
click at [555, 195] on select "**** **** **** **** **** **** **** **** **** **** **** **** **** **** **** ****…" at bounding box center [549, 187] width 32 height 25
click at [558, 195] on select "**** **** **** **** **** **** **** **** **** **** **** **** **** **** **** ****…" at bounding box center [549, 187] width 32 height 25
click at [557, 179] on select "**** **** **** **** **** **** **** **** **** **** **** **** **** **** **** ****…" at bounding box center [549, 187] width 32 height 25
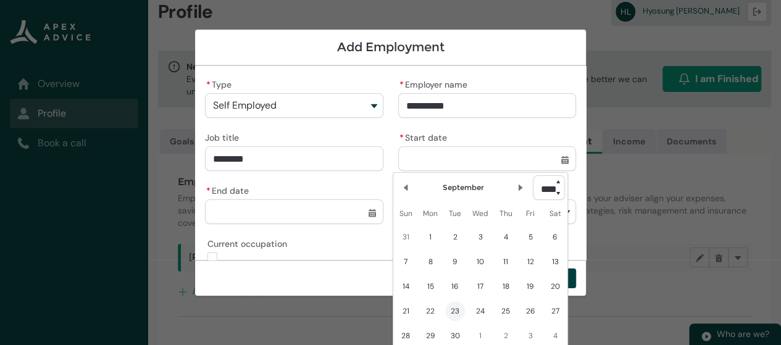
click at [557, 179] on select "**** **** **** **** **** **** **** **** **** **** **** **** **** **** **** ****…" at bounding box center [549, 187] width 32 height 25
type lightning-select "2023"
click at [533, 175] on select "**** **** **** **** **** **** **** **** **** **** **** **** **** **** **** ****…" at bounding box center [549, 187] width 32 height 25
select select "****"
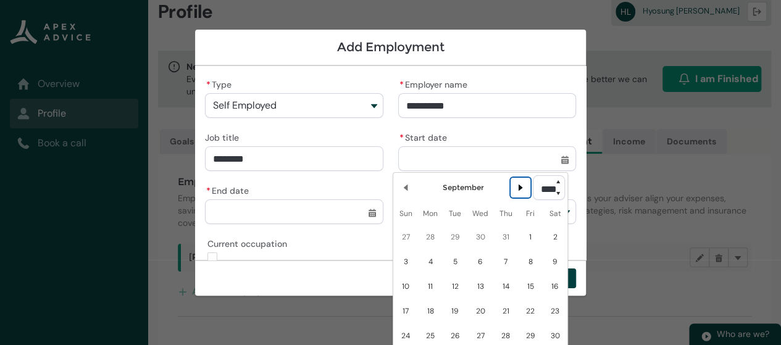
click at [516, 187] on lightning-primitive-icon "Date picker: September" at bounding box center [520, 187] width 9 height 9
click at [516, 187] on lightning-primitive-icon "Date picker: October" at bounding box center [520, 187] width 9 height 9
click at [516, 187] on lightning-primitive-icon "Date picker: November" at bounding box center [520, 187] width 9 height 9
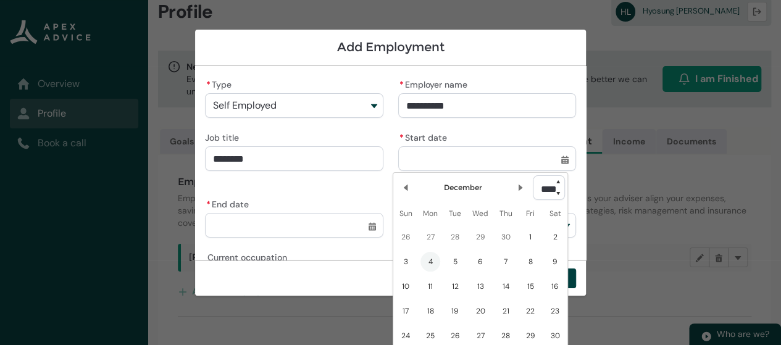
click at [432, 260] on span "4" at bounding box center [431, 262] width 20 height 20
type lightning-datepicker "2023-12-04"
type lightning-input "2023-12-04"
type input "*********"
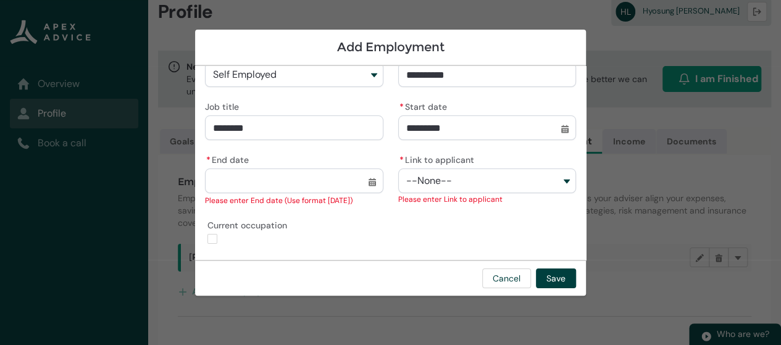
scroll to position [30, 0]
click at [206, 241] on lightning-input "Current occupation" at bounding box center [294, 232] width 178 height 28
type lightning-input "true"
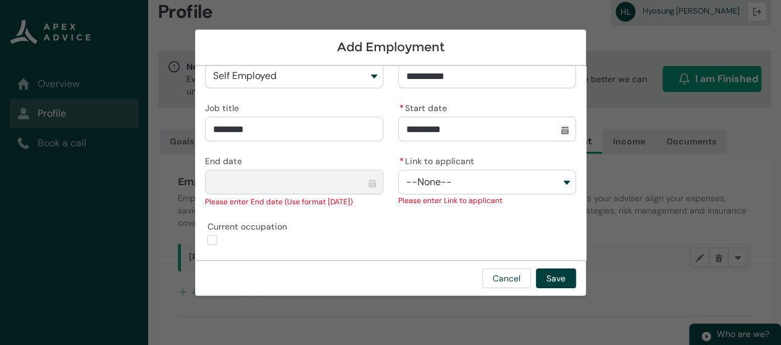
click at [482, 178] on button "--None--" at bounding box center [487, 182] width 178 height 25
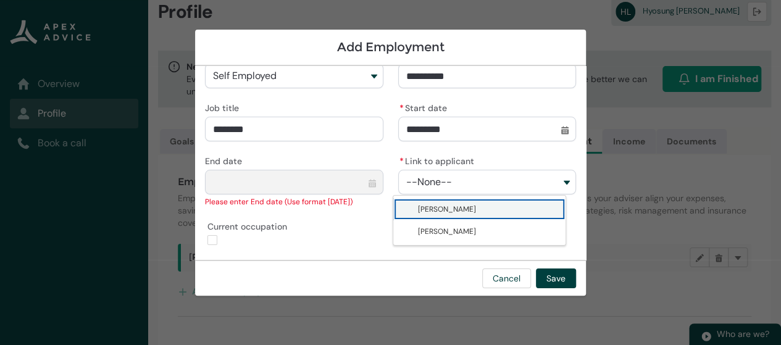
click at [457, 214] on span "Ruohan Wang" at bounding box center [447, 209] width 58 height 10
type lightning-combobox "001Q900000IojAtIAJ"
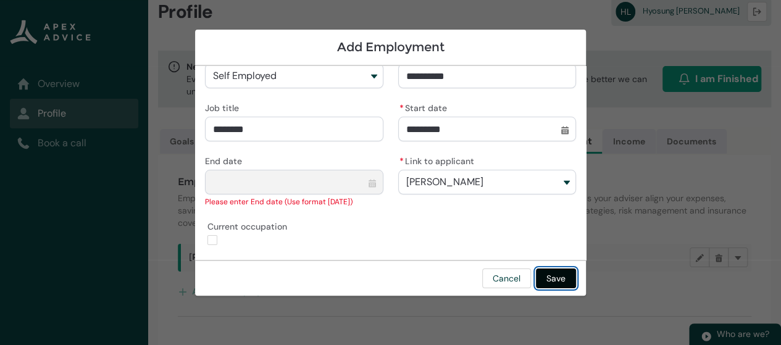
click at [552, 278] on button "Save" at bounding box center [556, 279] width 40 height 20
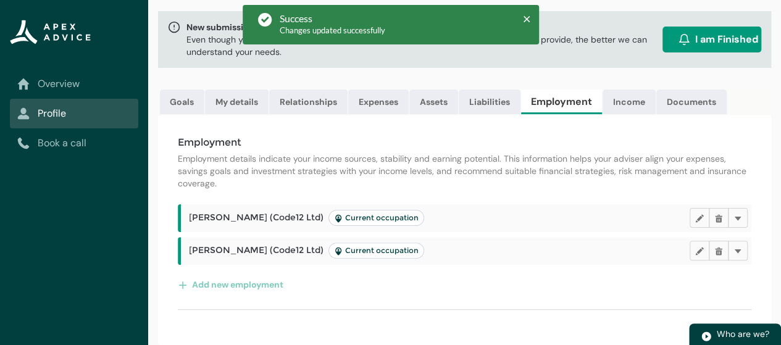
scroll to position [69, 0]
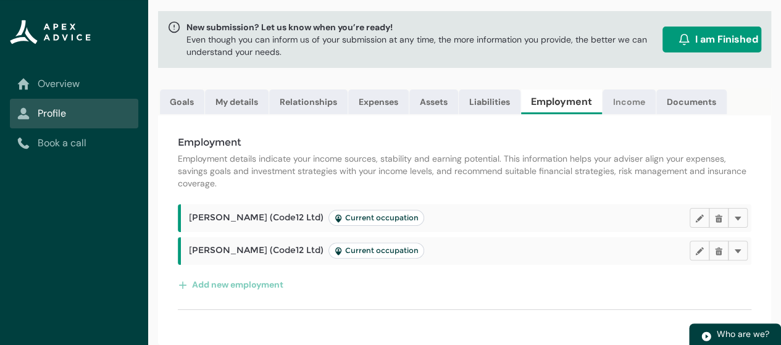
click at [624, 95] on link "Income" at bounding box center [629, 102] width 53 height 25
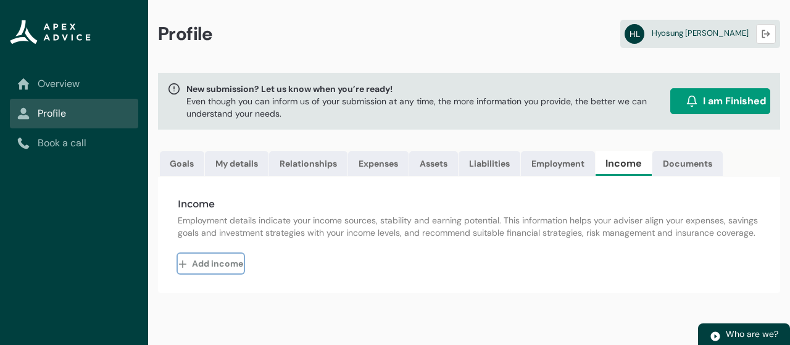
click at [212, 272] on button "Add income" at bounding box center [211, 264] width 66 height 20
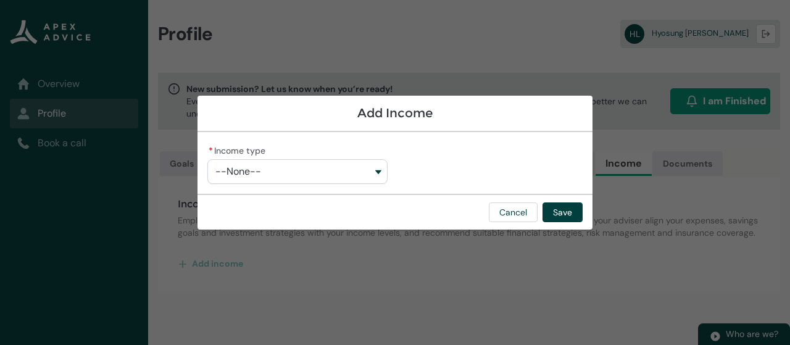
click at [378, 171] on button "--None--" at bounding box center [297, 171] width 180 height 25
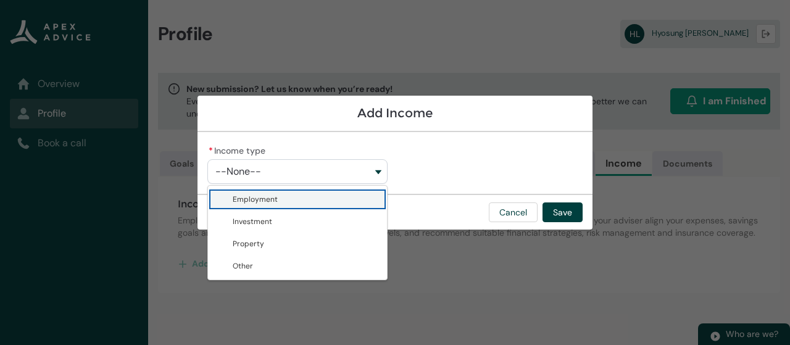
click at [311, 198] on span "Employment" at bounding box center [306, 199] width 147 height 12
type lightning-combobox "Employment"
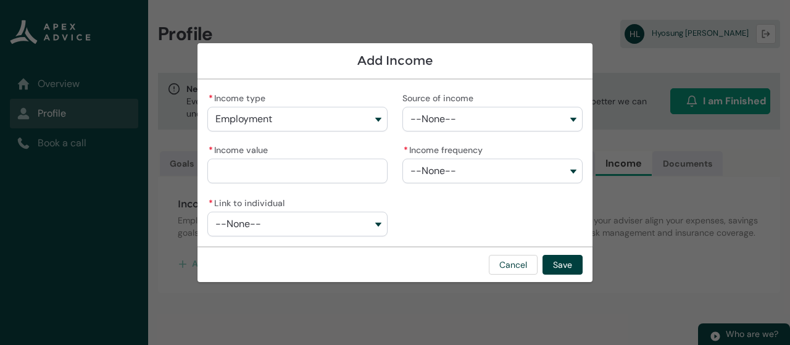
click at [479, 122] on button "--None--" at bounding box center [493, 119] width 180 height 25
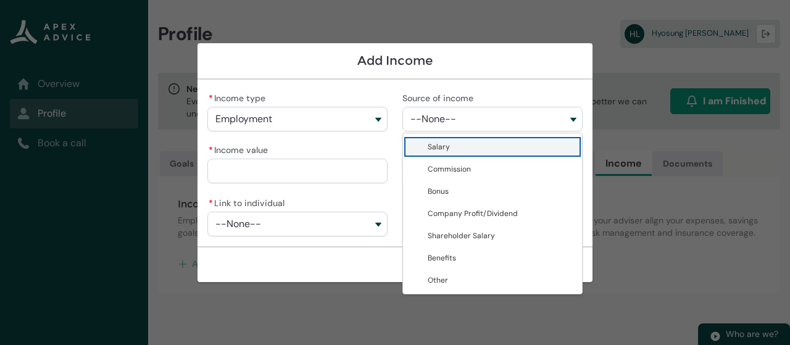
click at [444, 151] on span "Salary" at bounding box center [439, 147] width 22 height 10
type lightning-combobox "Salary"
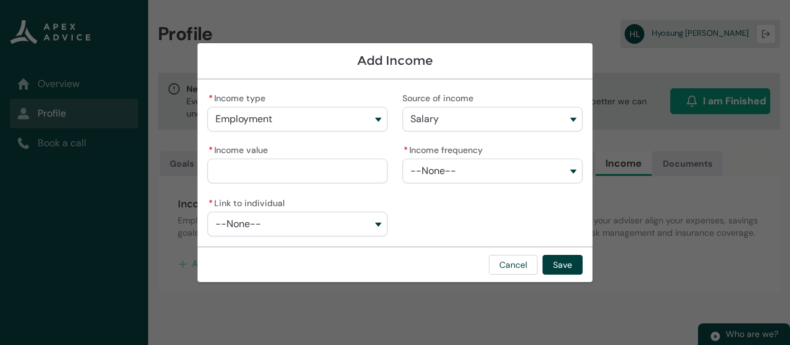
click at [318, 169] on input "* Income value" at bounding box center [297, 171] width 180 height 25
type lightning-primitive-input-simple "1300"
type input "*********"
click at [462, 177] on button "--None--" at bounding box center [493, 171] width 180 height 25
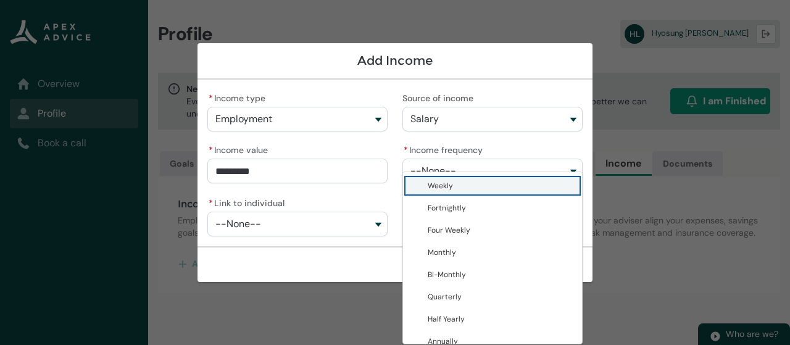
click at [454, 189] on span "Weekly" at bounding box center [501, 186] width 147 height 12
type lightning-combobox "Weekly"
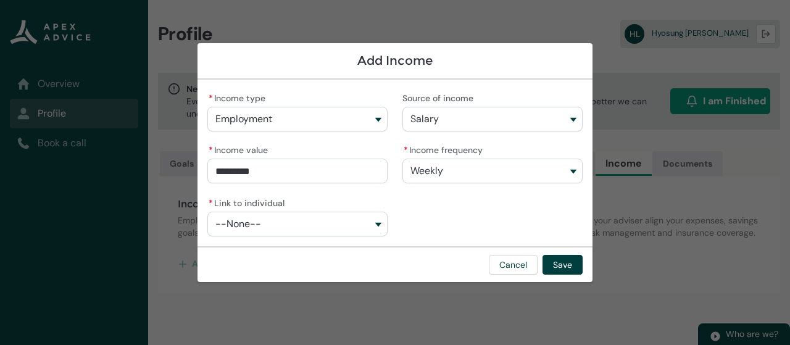
click at [352, 223] on button "--None--" at bounding box center [297, 224] width 180 height 25
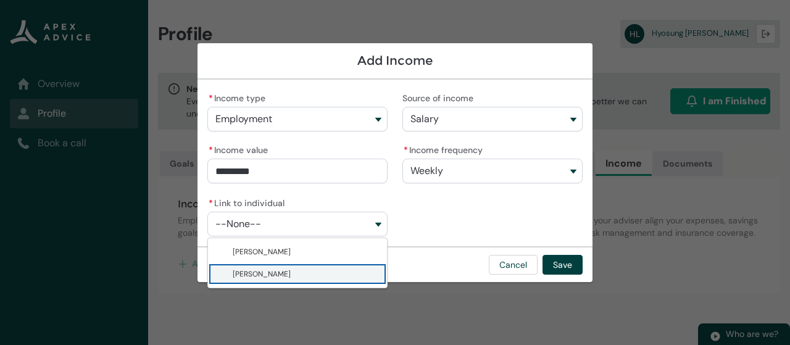
click at [295, 272] on span "Hyosung Lee" at bounding box center [306, 274] width 147 height 12
type lightning-combobox "001Q900000IojAsIAJ"
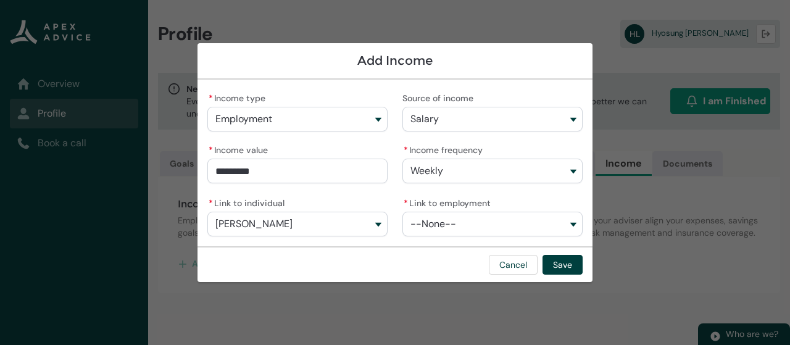
click at [493, 222] on button "--None--" at bounding box center [493, 224] width 180 height 25
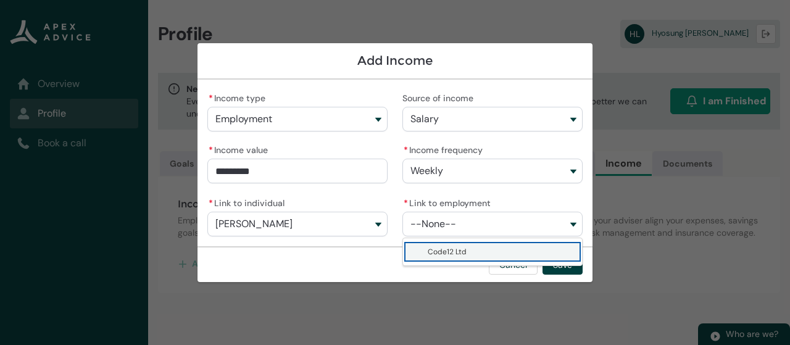
click at [461, 251] on span "Code12 Ltd" at bounding box center [447, 252] width 39 height 10
type lightning-combobox "a0fQ900000BGdBxIAL"
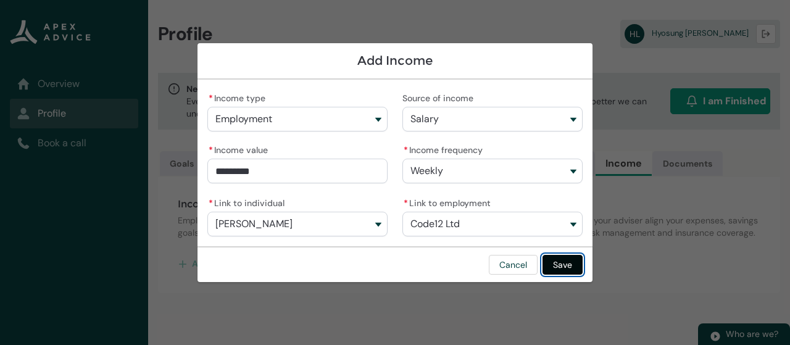
click at [569, 262] on button "Save" at bounding box center [563, 265] width 40 height 20
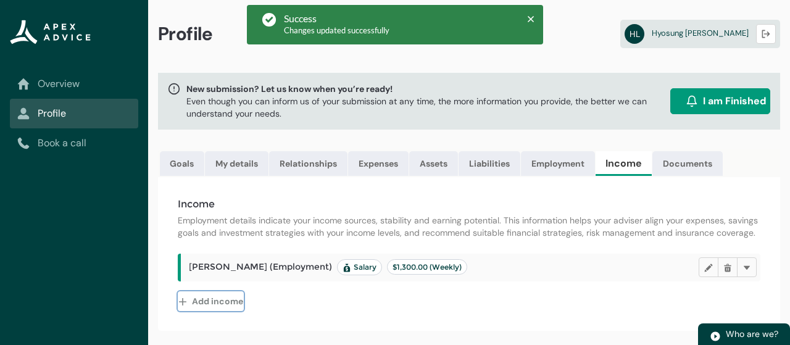
click at [224, 307] on button "Add income" at bounding box center [211, 301] width 66 height 20
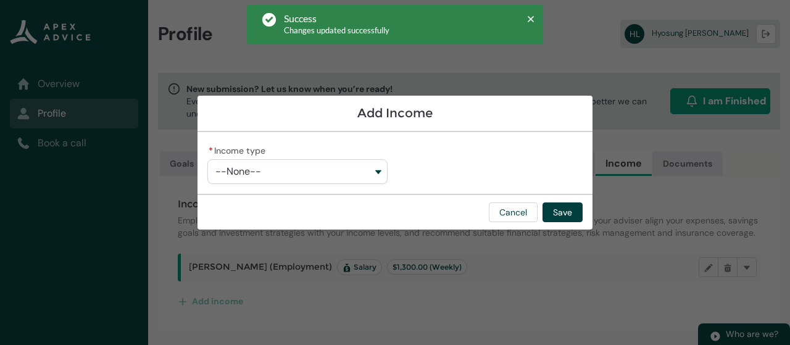
click at [378, 174] on button "--None--" at bounding box center [297, 171] width 180 height 25
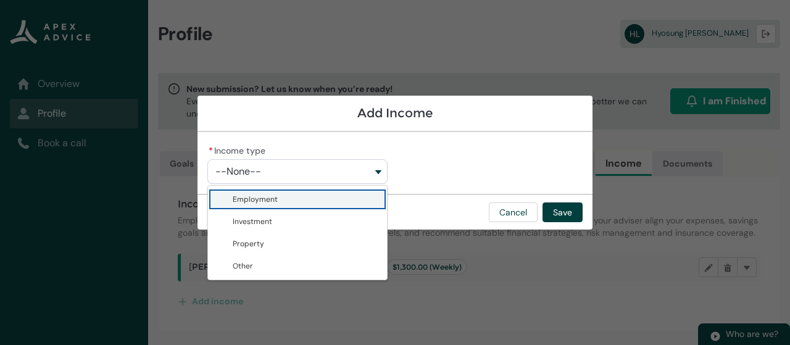
click at [320, 198] on span "Employment" at bounding box center [306, 199] width 147 height 12
type lightning-combobox "Employment"
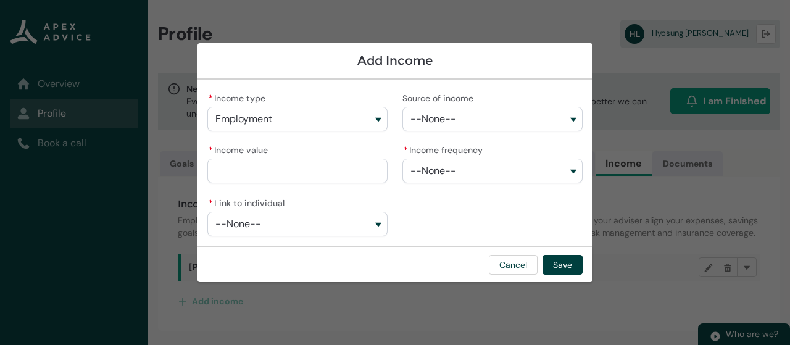
click at [469, 117] on button "--None--" at bounding box center [493, 119] width 180 height 25
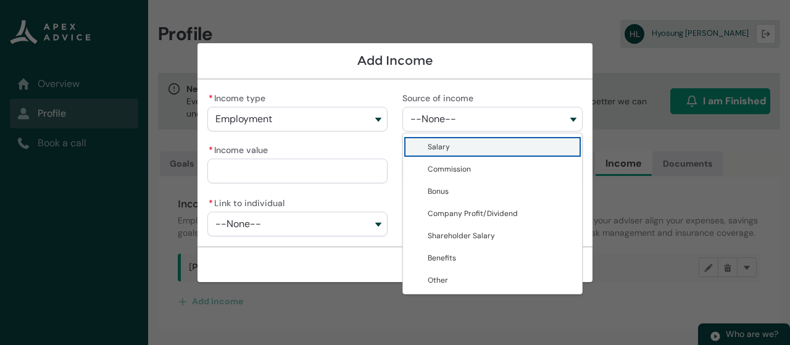
click at [445, 144] on span "Salary" at bounding box center [439, 147] width 22 height 10
type lightning-combobox "Salary"
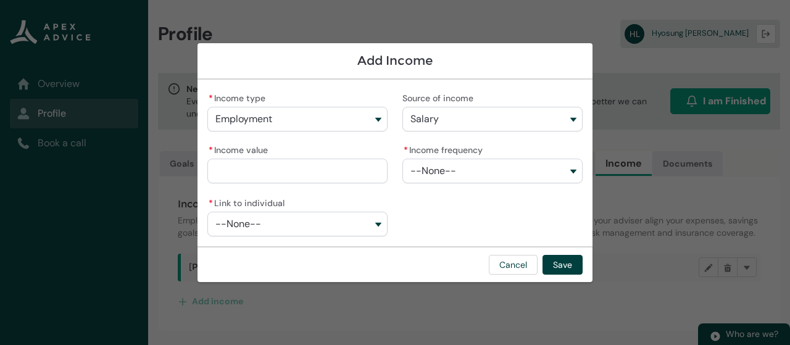
click at [338, 179] on input "* Income value" at bounding box center [297, 171] width 180 height 25
type lightning-primitive-input-simple "1300"
type input "*********"
click at [445, 181] on button "--None--" at bounding box center [493, 171] width 180 height 25
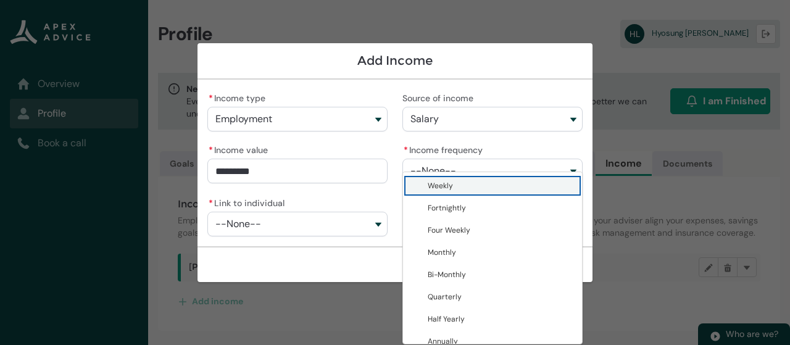
click at [448, 190] on span "Weekly" at bounding box center [440, 186] width 25 height 10
type lightning-combobox "Weekly"
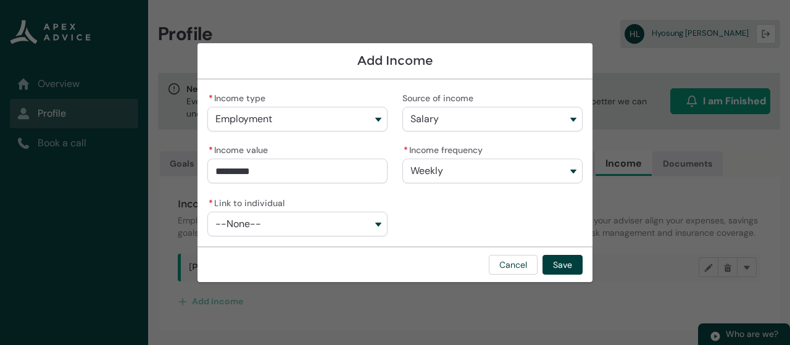
click at [372, 224] on button "--None--" at bounding box center [297, 224] width 180 height 25
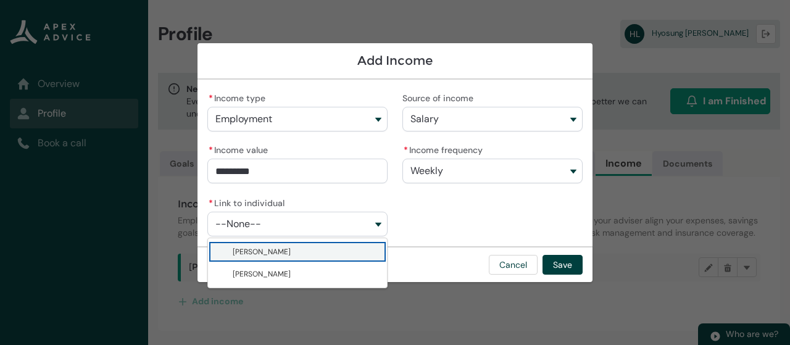
click at [319, 256] on span "Ruohan Wang" at bounding box center [306, 252] width 147 height 12
type lightning-combobox "001Q900000IojAtIAJ"
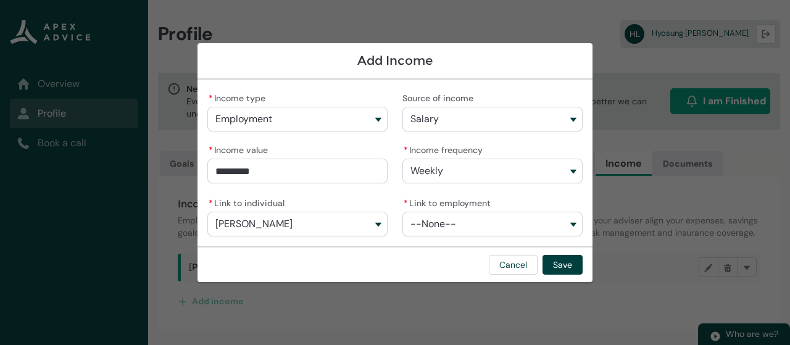
click at [458, 232] on button "--None--" at bounding box center [493, 224] width 180 height 25
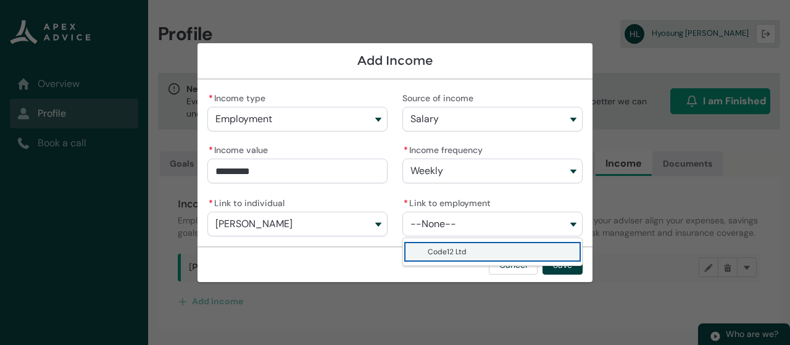
click at [458, 251] on span "Code12 Ltd" at bounding box center [447, 252] width 39 height 10
type lightning-combobox "a0fQ900000BGdK1IAL"
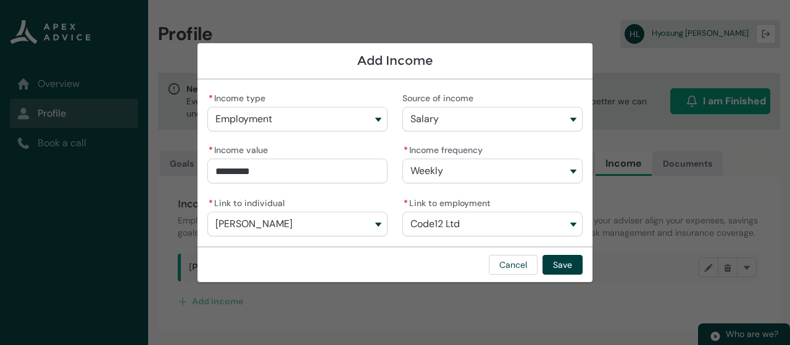
type input "****"
click at [230, 171] on input "****" at bounding box center [297, 171] width 180 height 25
type lightning-primitive-input-simple "100"
type input "***"
type lightning-primitive-input-simple "1400"
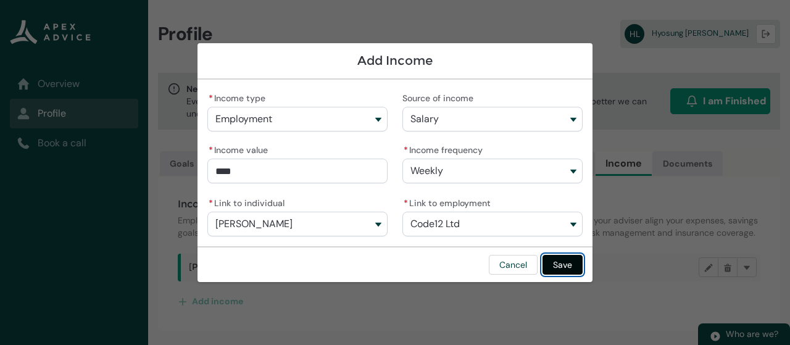
type input "*********"
click at [564, 262] on button "Save" at bounding box center [563, 265] width 40 height 20
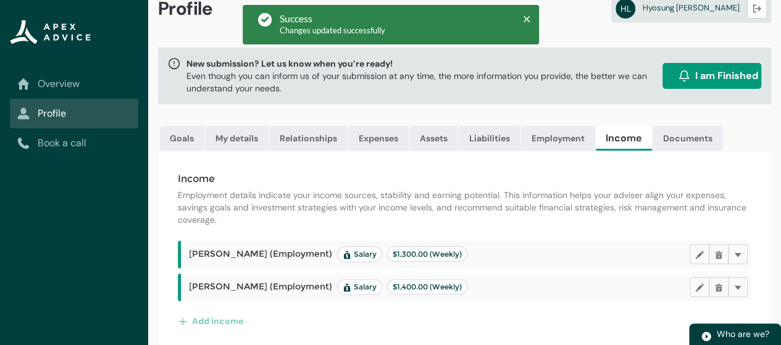
scroll to position [27, 0]
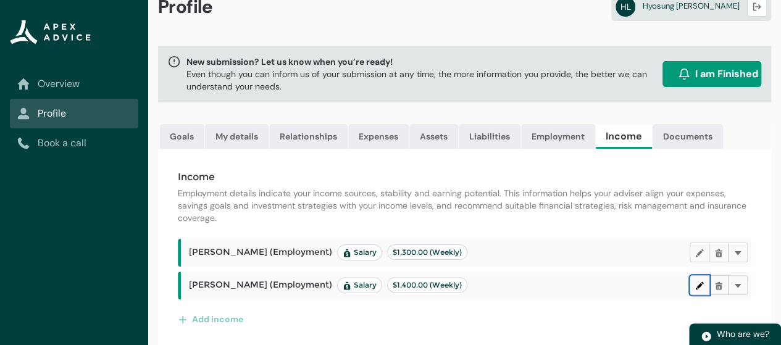
click at [704, 295] on button "Edit" at bounding box center [700, 285] width 20 height 20
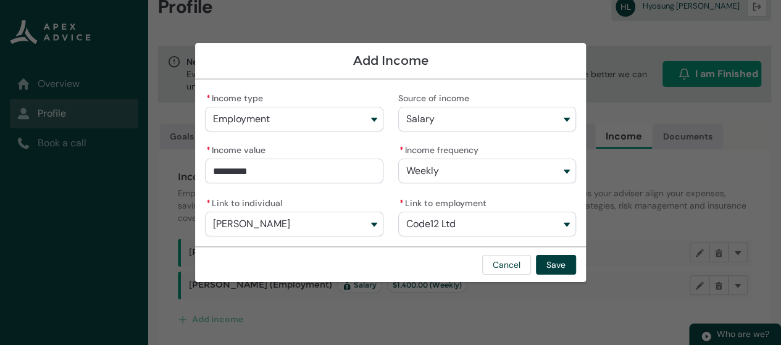
type input "****"
click at [227, 170] on input "****" at bounding box center [294, 171] width 178 height 25
click at [223, 172] on input "****" at bounding box center [294, 171] width 178 height 25
type lightning-primitive-input-simple "100"
type input "***"
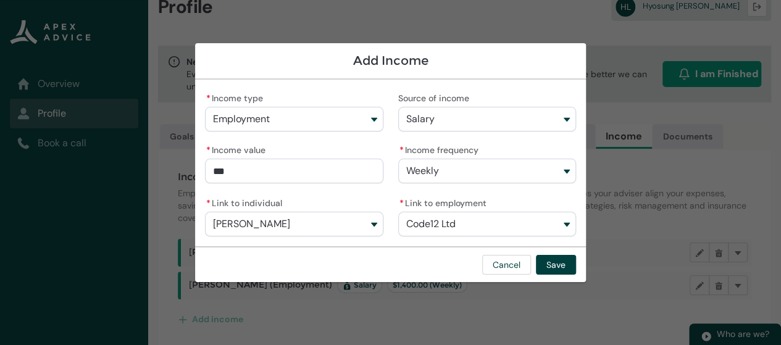
type lightning-primitive-input-simple "1300"
type input "*********"
click at [558, 265] on button "Save" at bounding box center [556, 265] width 40 height 20
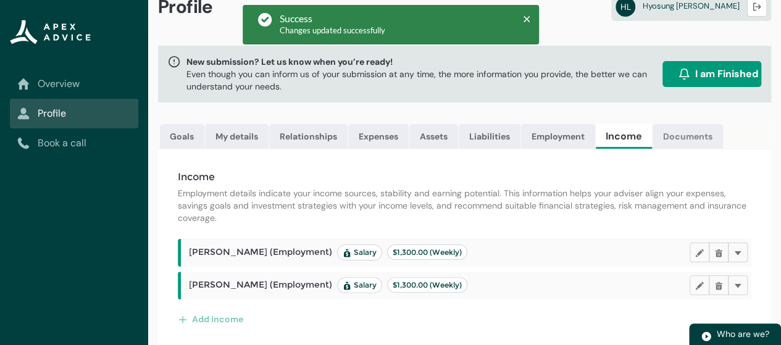
click at [689, 134] on link "Documents" at bounding box center [688, 136] width 70 height 25
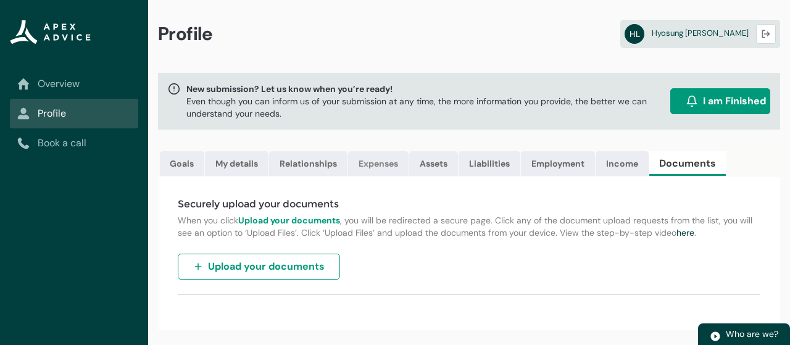
click at [383, 165] on link "Expenses" at bounding box center [378, 163] width 61 height 25
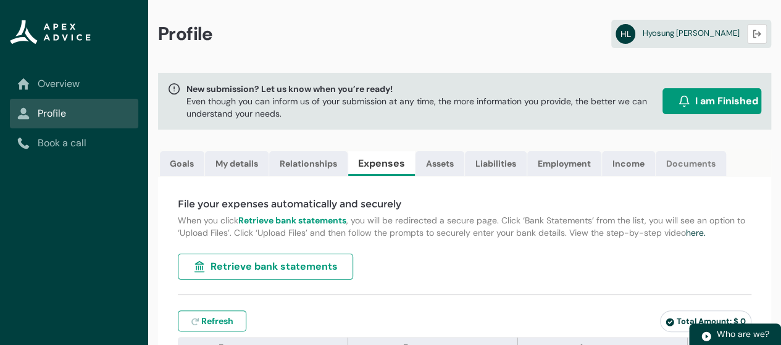
click at [684, 159] on link "Documents" at bounding box center [691, 163] width 70 height 25
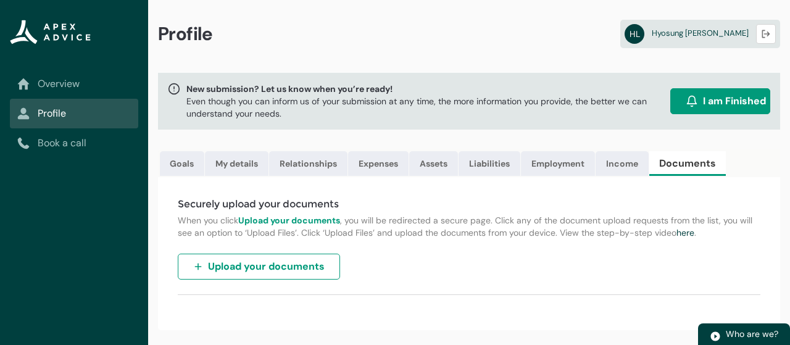
click at [305, 267] on button "Upload your documents" at bounding box center [259, 267] width 162 height 26
click at [495, 65] on div "Profile HL Hyosung Lee Logout" at bounding box center [469, 36] width 642 height 73
click at [715, 98] on span "I am Finished" at bounding box center [734, 101] width 63 height 15
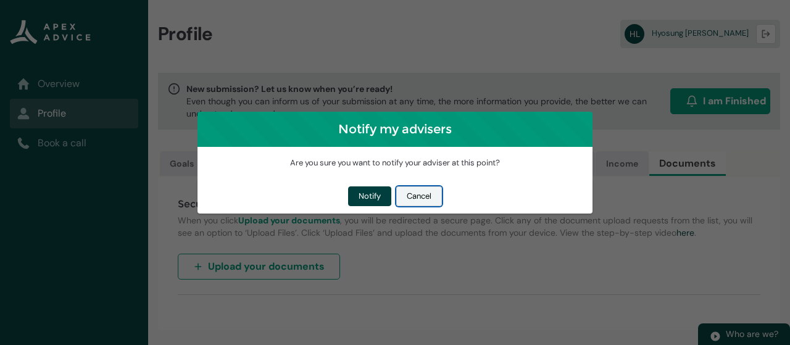
click at [416, 193] on button "Cancel" at bounding box center [419, 196] width 46 height 20
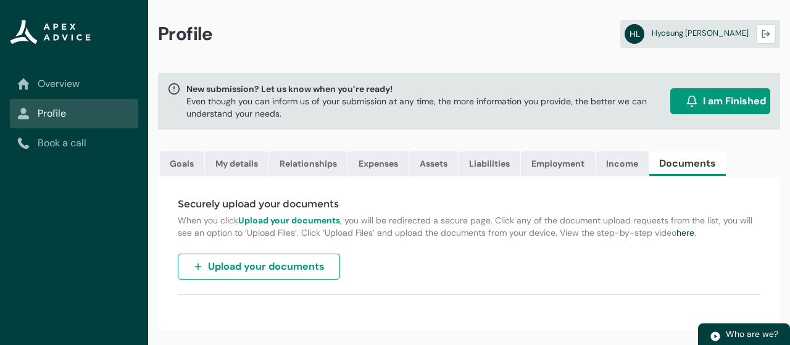
click at [85, 143] on link "Book a call" at bounding box center [74, 143] width 114 height 15
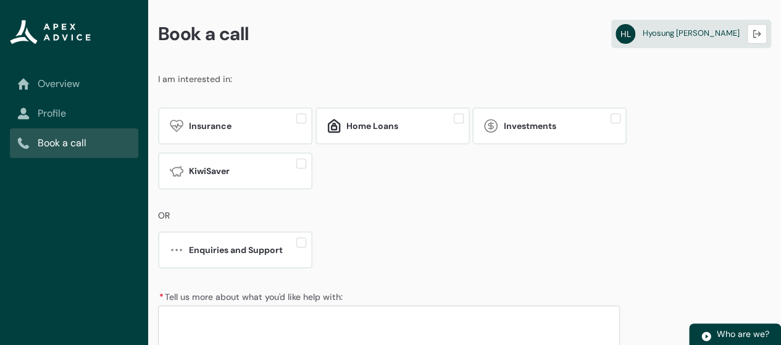
click at [78, 88] on link "Overview" at bounding box center [74, 84] width 114 height 15
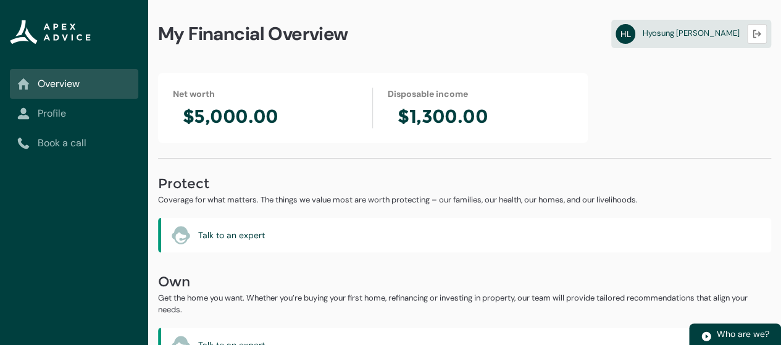
click at [326, 157] on div "Net worth $5,000.00 Disposable income $1,300.00 Protect Coverage for what matte…" at bounding box center [464, 267] width 633 height 388
click at [64, 117] on link "Profile" at bounding box center [74, 113] width 114 height 15
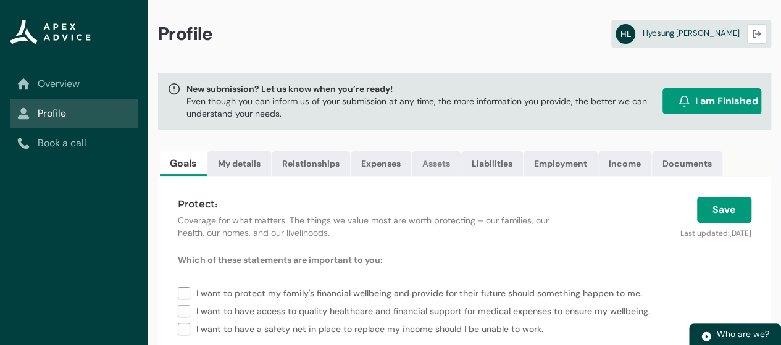
click at [444, 163] on link "Assets" at bounding box center [436, 163] width 49 height 25
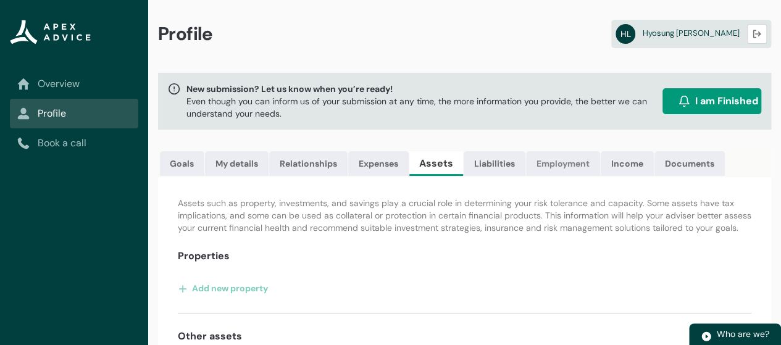
click at [566, 164] on link "Employment" at bounding box center [563, 163] width 74 height 25
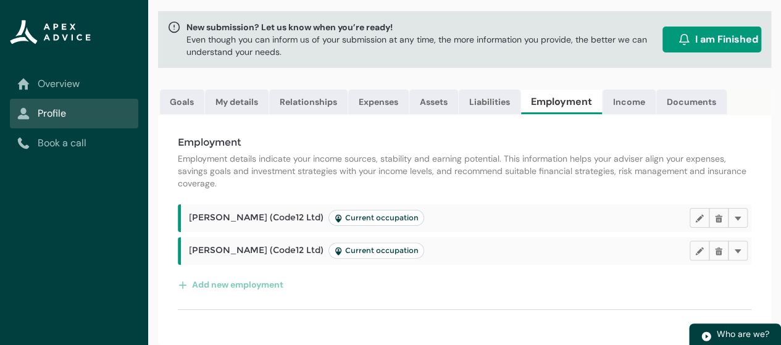
scroll to position [69, 0]
click at [266, 220] on span "Hyosung Lee (Code12 Ltd) Current occupation" at bounding box center [306, 218] width 235 height 16
click at [700, 218] on lightning-primitive-icon "button" at bounding box center [699, 218] width 9 height 9
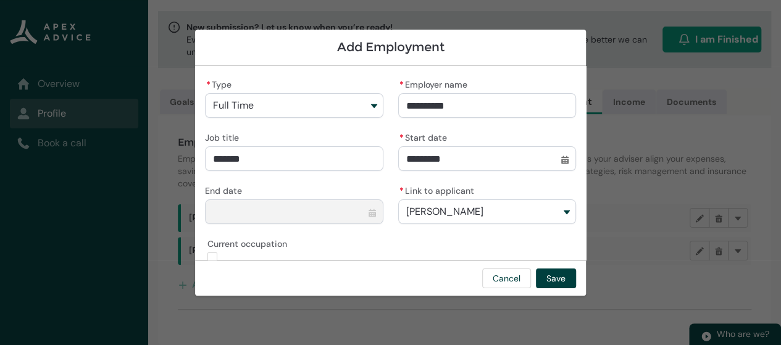
click at [501, 288] on div "Cancel Save" at bounding box center [390, 278] width 391 height 36
click at [501, 283] on button "Cancel" at bounding box center [506, 279] width 49 height 20
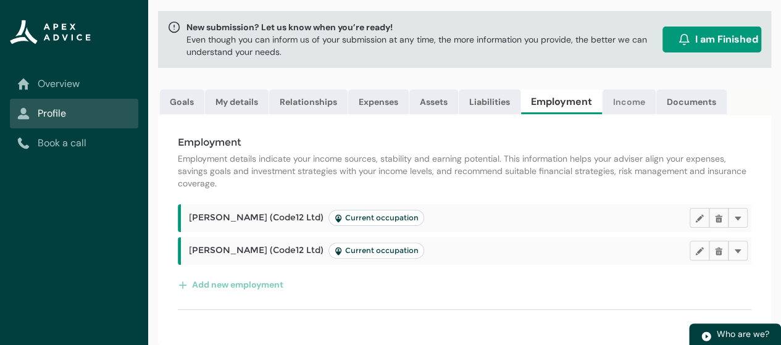
click at [632, 90] on link "Income" at bounding box center [629, 102] width 53 height 25
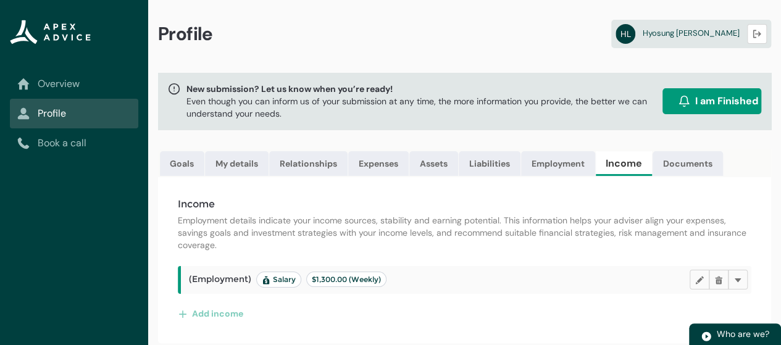
scroll to position [6, 0]
click at [691, 277] on button "Edit" at bounding box center [700, 280] width 20 height 20
click at [700, 275] on button "Edit" at bounding box center [700, 280] width 20 height 20
click at [232, 314] on button "Add income" at bounding box center [211, 314] width 66 height 20
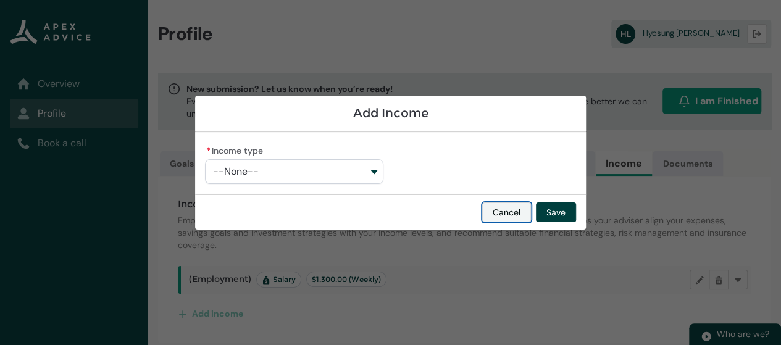
click at [513, 204] on button "Cancel" at bounding box center [506, 213] width 49 height 20
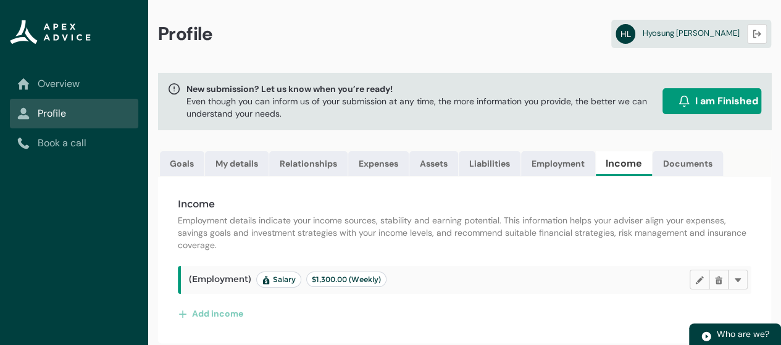
click at [231, 282] on span "(Employment) Salary $1,300.00 (Weekly)" at bounding box center [288, 280] width 198 height 16
click at [345, 284] on span "$1,300.00 (Weekly)" at bounding box center [346, 279] width 69 height 9
click at [740, 275] on button "Delete" at bounding box center [738, 280] width 20 height 20
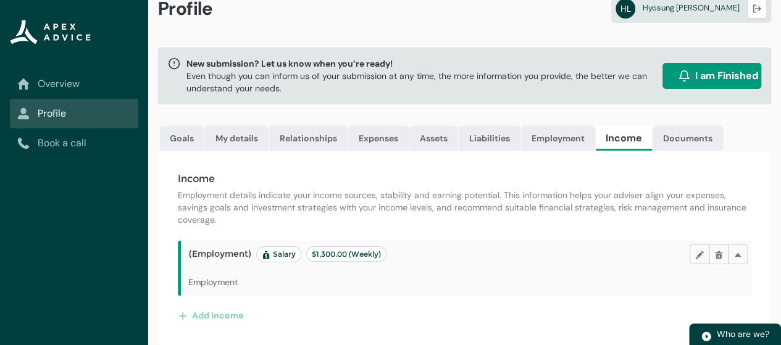
scroll to position [33, 0]
drag, startPoint x: 235, startPoint y: 280, endPoint x: 567, endPoint y: 249, distance: 333.6
click at [567, 249] on article "(Employment) Salary $1,300.00 (Weekly) Edit Delete Delete Employment" at bounding box center [465, 268] width 574 height 55
click at [698, 254] on lightning-primitive-icon "button" at bounding box center [699, 254] width 9 height 9
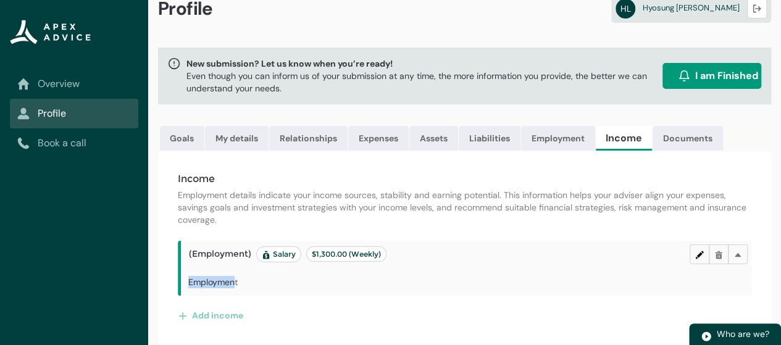
click at [698, 254] on lightning-primitive-icon "button" at bounding box center [699, 254] width 9 height 9
click at [573, 135] on link "Employment" at bounding box center [558, 138] width 74 height 25
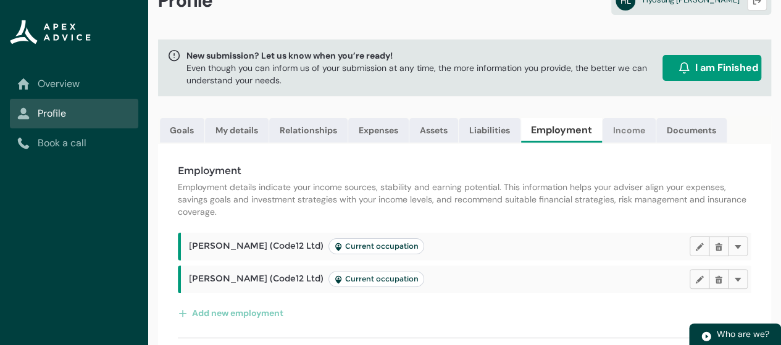
click at [632, 127] on link "Income" at bounding box center [629, 130] width 53 height 25
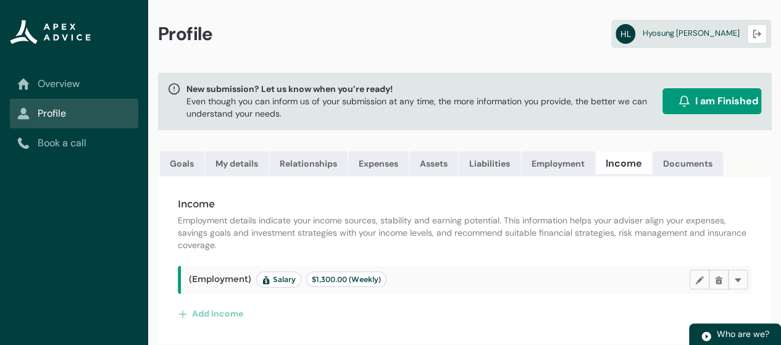
scroll to position [6, 0]
click at [664, 162] on link "Documents" at bounding box center [688, 163] width 70 height 25
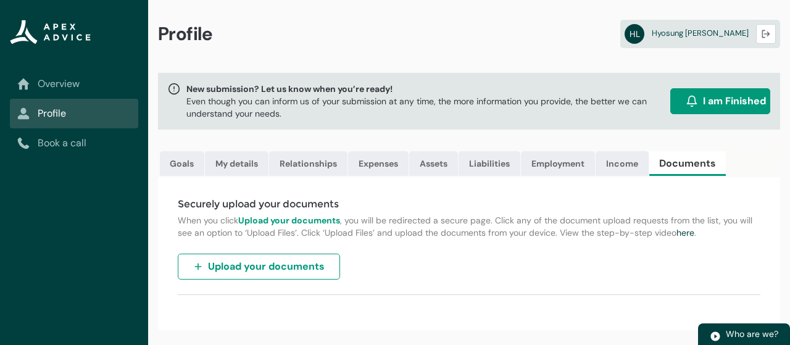
click at [303, 274] on span "Upload your documents" at bounding box center [266, 266] width 117 height 15
click at [540, 162] on link "Employment" at bounding box center [558, 163] width 74 height 25
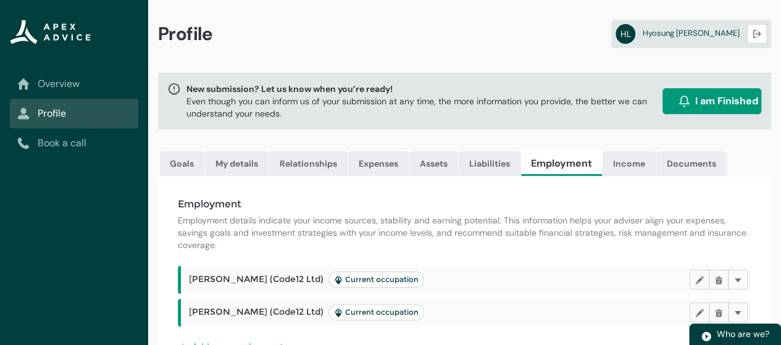
click at [527, 224] on p "Employment details indicate your income sources, stability and earning potentia…" at bounding box center [465, 232] width 574 height 37
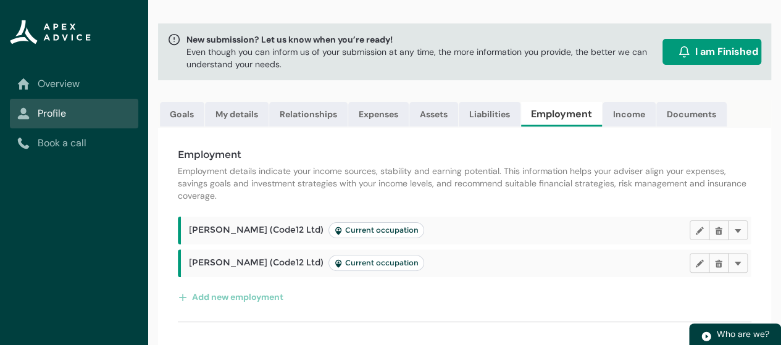
scroll to position [69, 0]
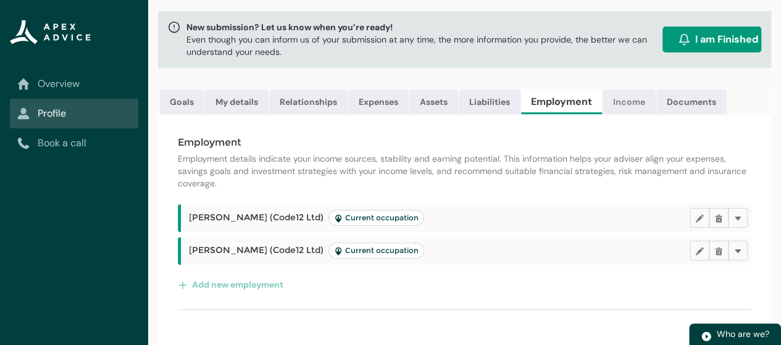
click at [632, 99] on link "Income" at bounding box center [629, 102] width 53 height 25
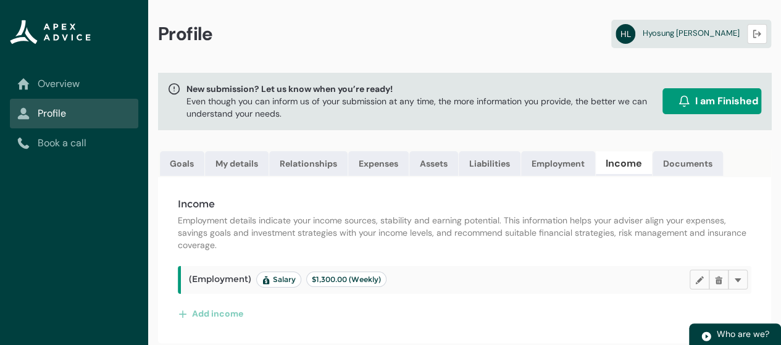
scroll to position [6, 0]
click at [338, 233] on p "Employment details indicate your income sources, stability and earning potentia…" at bounding box center [465, 232] width 574 height 37
click at [242, 280] on span "(Employment) Salary $1,300.00 (Weekly)" at bounding box center [288, 280] width 198 height 16
click at [226, 313] on button "Add income" at bounding box center [211, 314] width 66 height 20
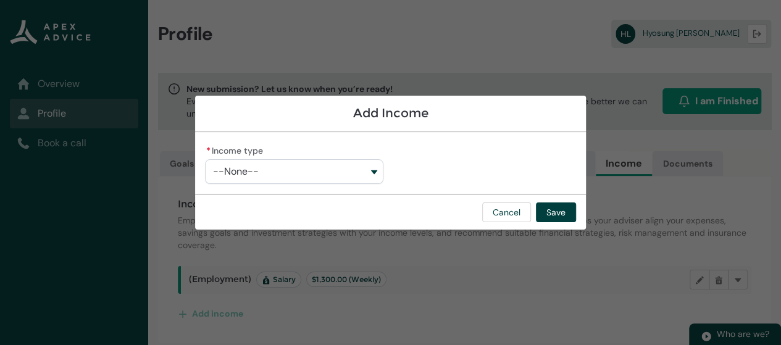
click at [372, 171] on button "--None--" at bounding box center [294, 171] width 178 height 25
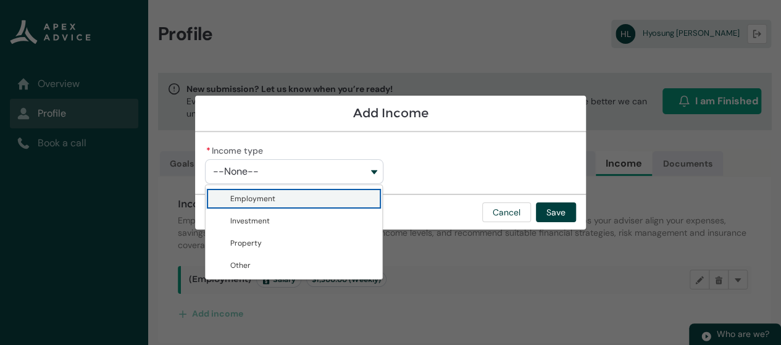
click at [326, 196] on span "Employment" at bounding box center [302, 199] width 144 height 12
type lightning-combobox "Employment"
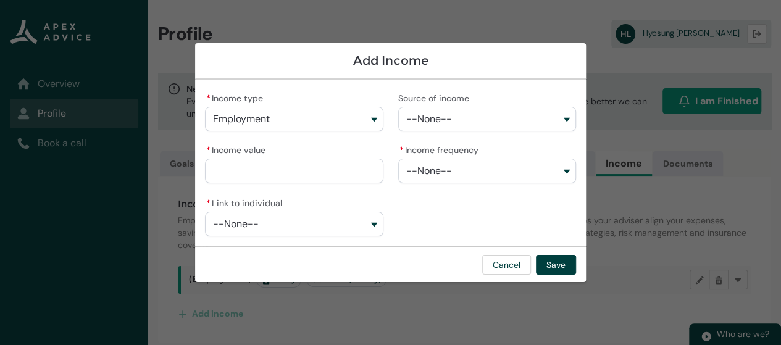
click at [439, 122] on span "--None--" at bounding box center [429, 119] width 46 height 11
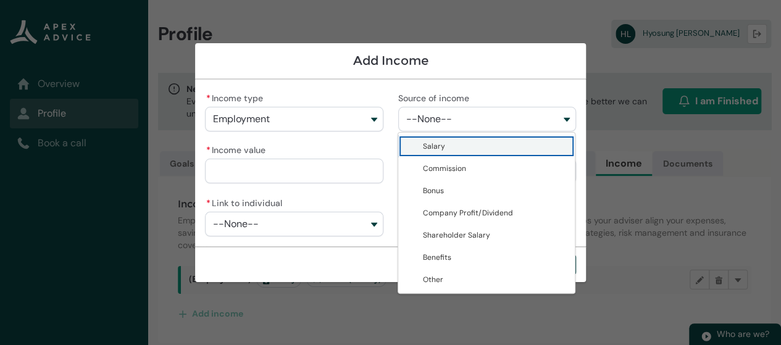
click at [442, 141] on span "Salary" at bounding box center [434, 146] width 22 height 10
type lightning-combobox "Salary"
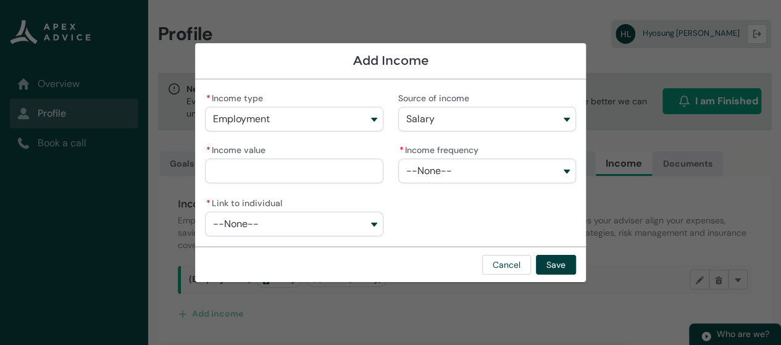
click at [345, 174] on input "* Income value" at bounding box center [294, 171] width 178 height 25
type lightning-primitive-input-simple "1300"
type input "*********"
click at [432, 175] on span "--None--" at bounding box center [429, 170] width 46 height 11
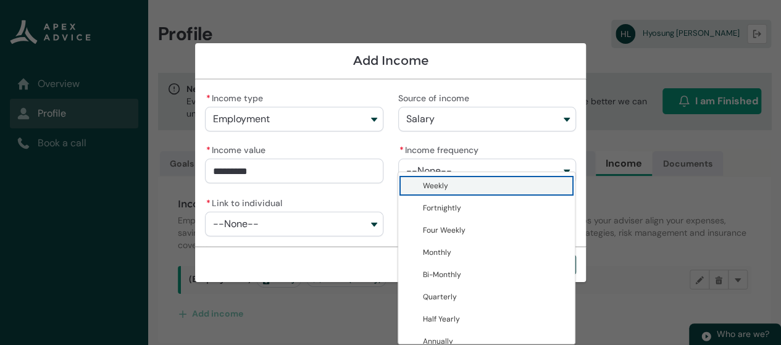
click at [437, 190] on span "Weekly" at bounding box center [435, 186] width 25 height 10
type lightning-combobox "Weekly"
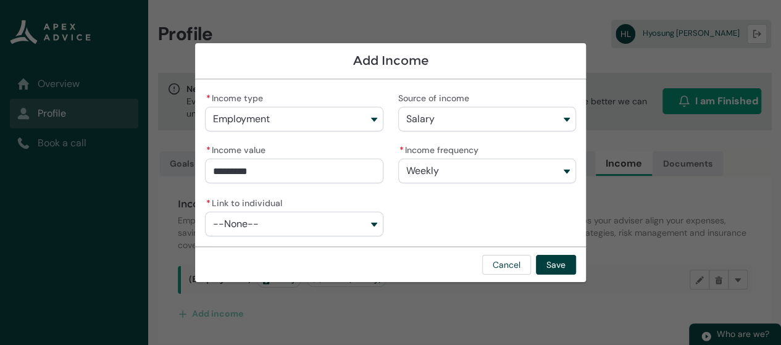
click at [372, 220] on button "--None--" at bounding box center [294, 224] width 178 height 25
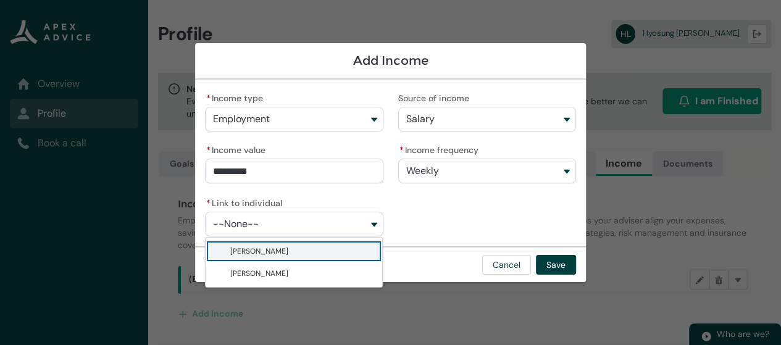
click at [335, 249] on span "Ruohan Wang" at bounding box center [302, 251] width 144 height 12
type lightning-combobox "001Q900000IojAtIAJ"
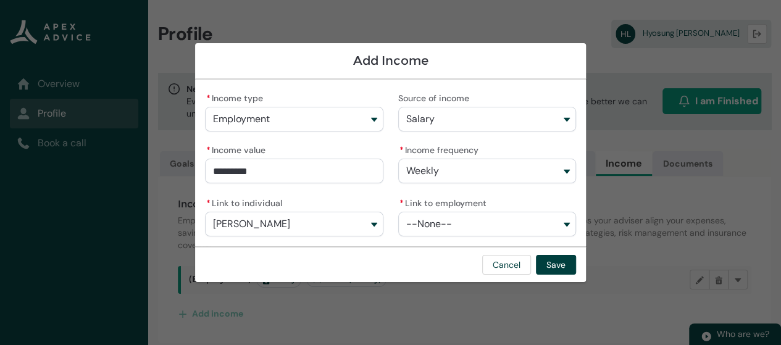
click at [458, 232] on button "--None--" at bounding box center [487, 224] width 178 height 25
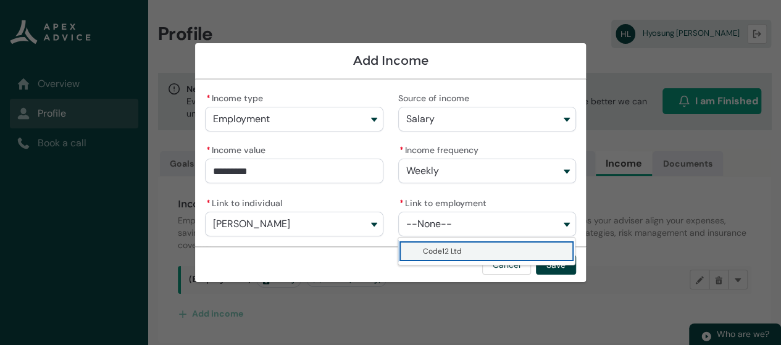
click at [457, 245] on span "Code12 Ltd" at bounding box center [495, 251] width 144 height 12
type lightning-combobox "a0fQ900000BGdK1IAL"
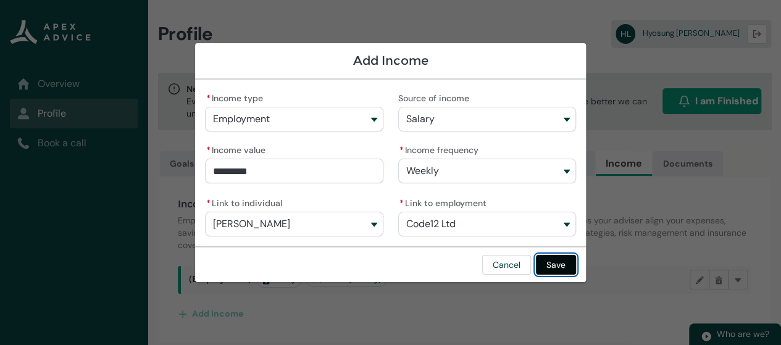
click at [543, 264] on button "Save" at bounding box center [556, 265] width 40 height 20
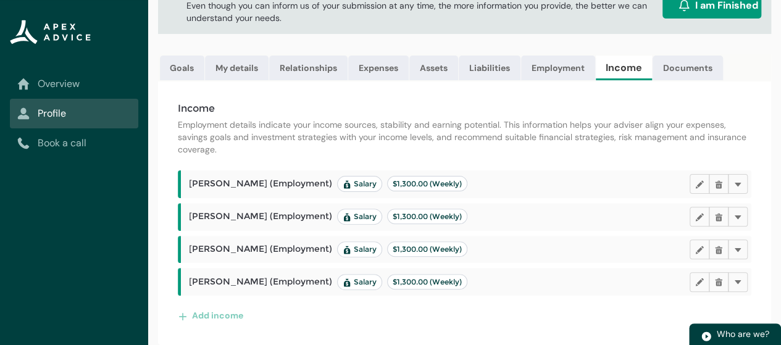
scroll to position [104, 0]
click at [700, 280] on lightning-primitive-icon "button" at bounding box center [699, 281] width 9 height 9
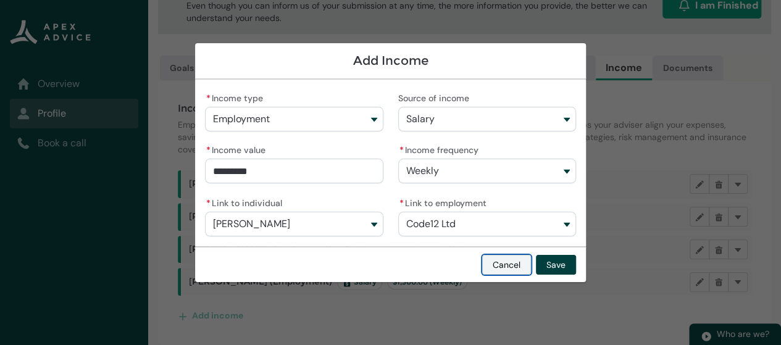
click at [524, 271] on button "Cancel" at bounding box center [506, 265] width 49 height 20
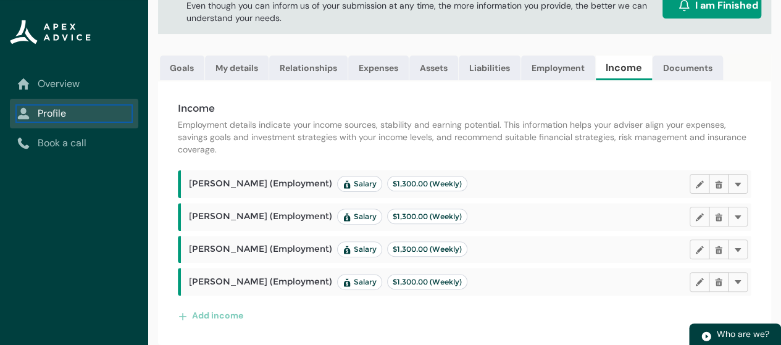
click at [82, 111] on link "Profile" at bounding box center [74, 113] width 114 height 15
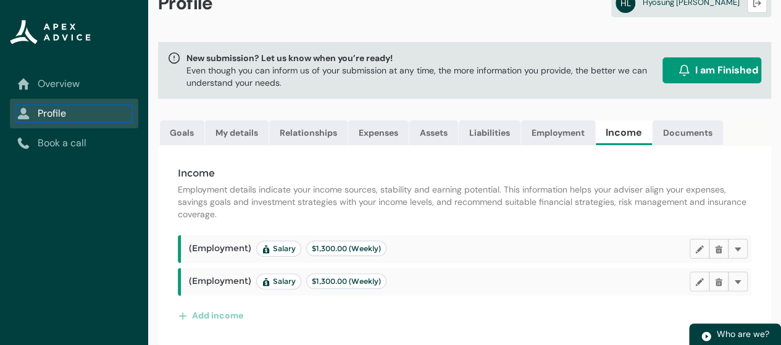
scroll to position [39, 0]
click at [235, 254] on span "(Employment) Salary $1,300.00 (Weekly)" at bounding box center [288, 249] width 198 height 16
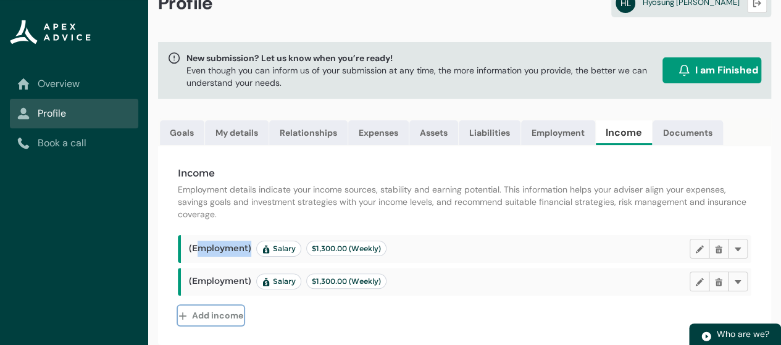
click at [190, 314] on lightning-primitive-icon "button" at bounding box center [185, 315] width 14 height 19
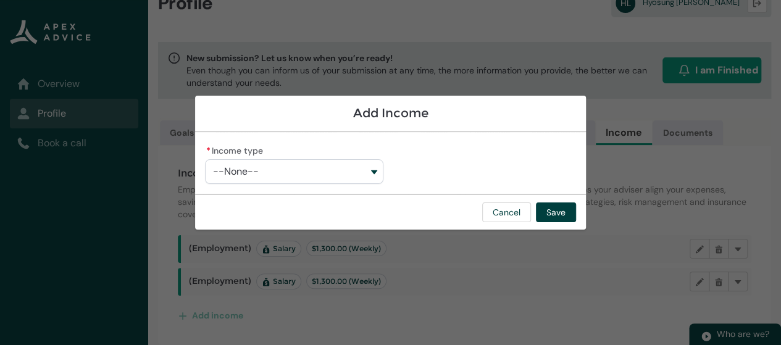
click at [508, 202] on div "Cancel Save" at bounding box center [390, 212] width 391 height 36
click at [513, 209] on button "Cancel" at bounding box center [506, 213] width 49 height 20
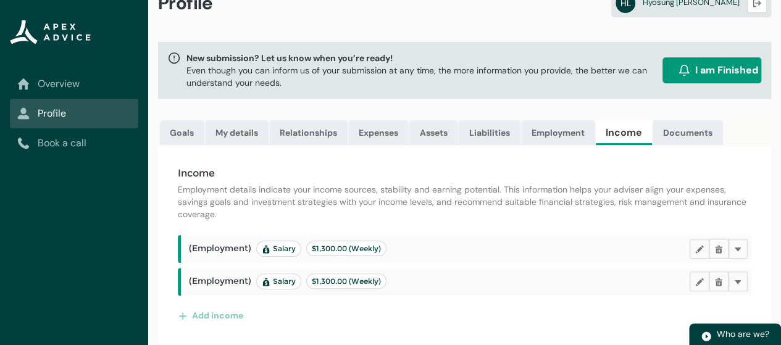
click at [542, 224] on div "Income Employment details indicate your income sources, stability and earning p…" at bounding box center [464, 245] width 613 height 199
click at [715, 286] on lightning-primitive-icon "button" at bounding box center [718, 281] width 9 height 9
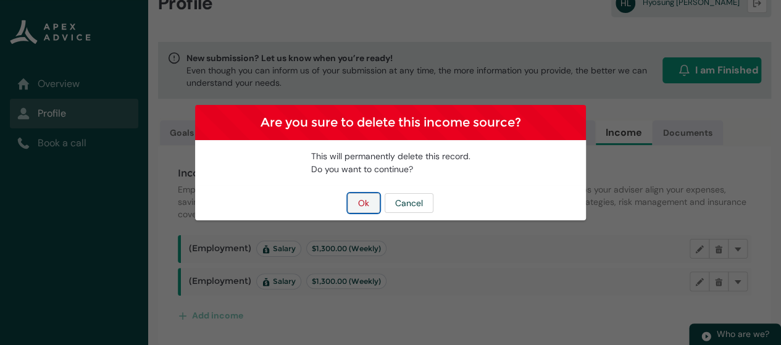
click at [369, 203] on button "Ok" at bounding box center [364, 203] width 32 height 20
click at [375, 199] on button "Ok" at bounding box center [364, 203] width 32 height 20
click at [411, 206] on button "Cancel" at bounding box center [409, 203] width 49 height 20
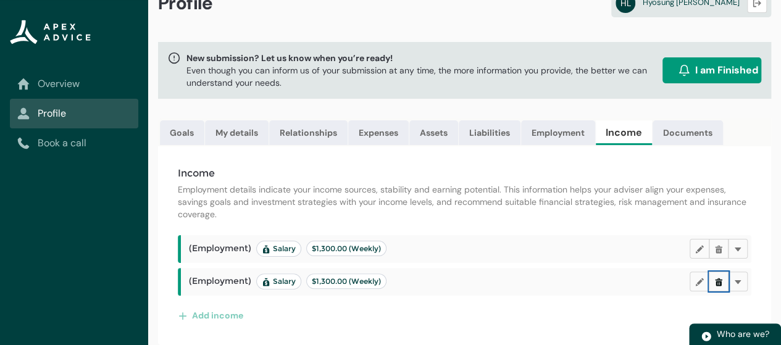
click at [722, 278] on lightning-primitive-icon "button" at bounding box center [718, 281] width 9 height 9
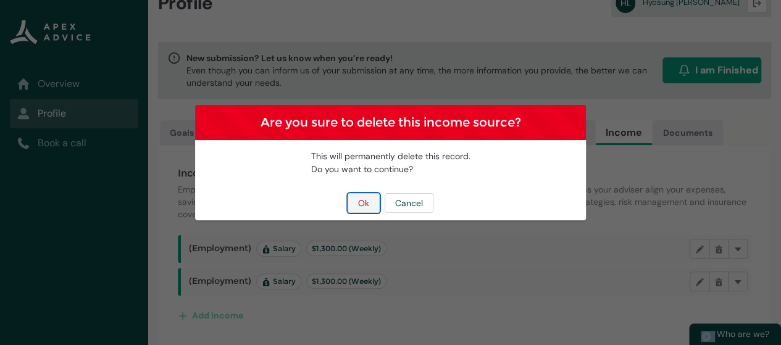
click at [370, 202] on button "Ok" at bounding box center [364, 203] width 32 height 20
click at [357, 203] on button "Ok" at bounding box center [364, 203] width 32 height 20
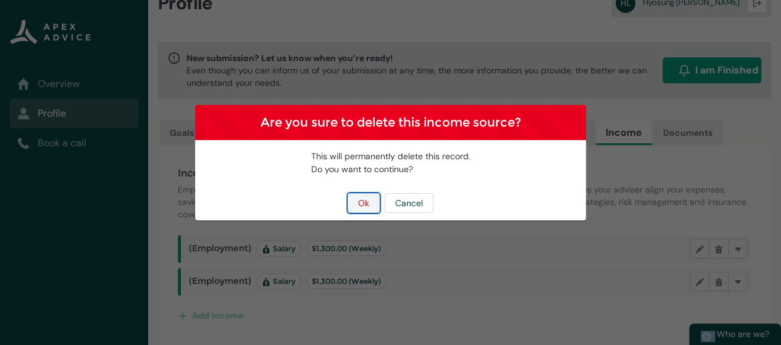
click at [357, 203] on button "Ok" at bounding box center [364, 203] width 32 height 20
click at [348, 193] on button "Ok" at bounding box center [364, 203] width 32 height 20
click at [438, 238] on div "Are you sure to delete this income source? This will permanently delete this re…" at bounding box center [390, 172] width 391 height 345
click at [366, 196] on button "Ok" at bounding box center [364, 203] width 32 height 20
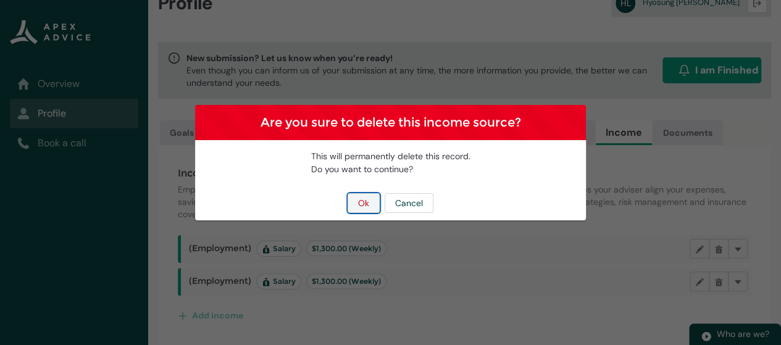
click at [348, 193] on button "Ok" at bounding box center [364, 203] width 32 height 20
click at [359, 209] on button "Ok" at bounding box center [364, 203] width 32 height 20
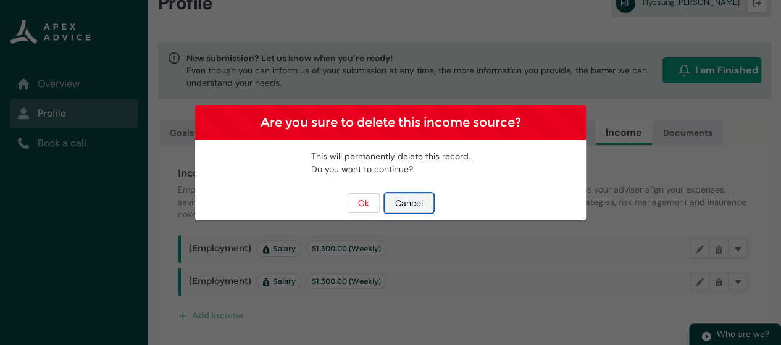
click at [426, 209] on button "Cancel" at bounding box center [409, 203] width 49 height 20
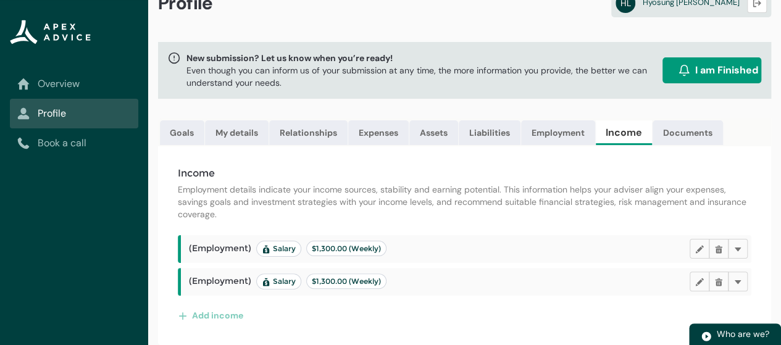
click at [400, 220] on p "Employment details indicate your income sources, stability and earning potentia…" at bounding box center [465, 201] width 574 height 37
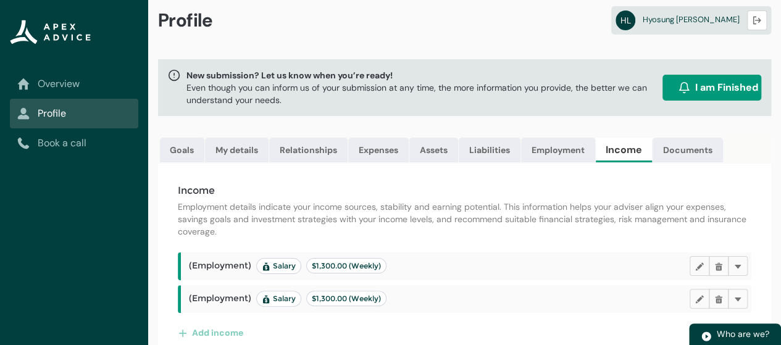
scroll to position [0, 0]
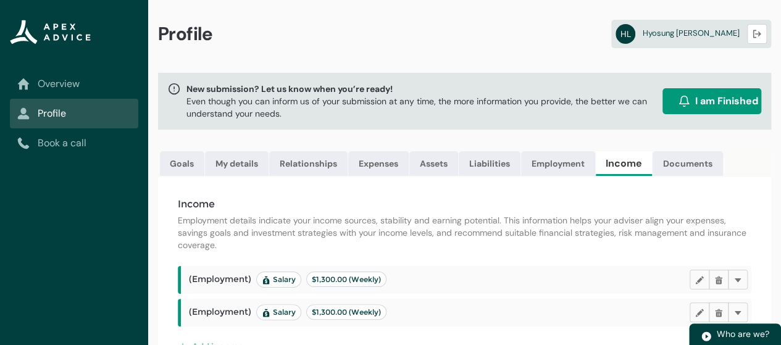
click at [115, 77] on link "Overview" at bounding box center [74, 84] width 114 height 15
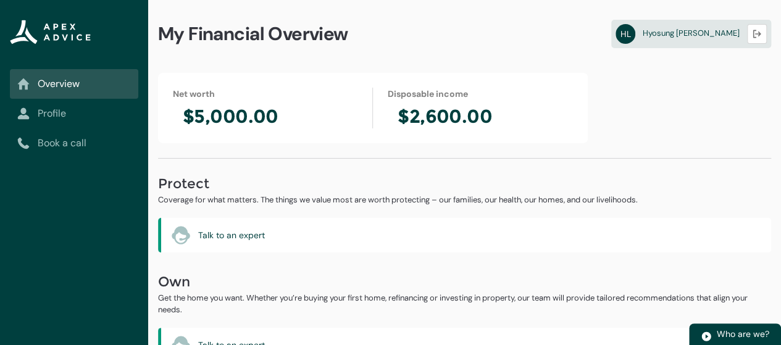
click at [64, 109] on link "Profile" at bounding box center [74, 113] width 114 height 15
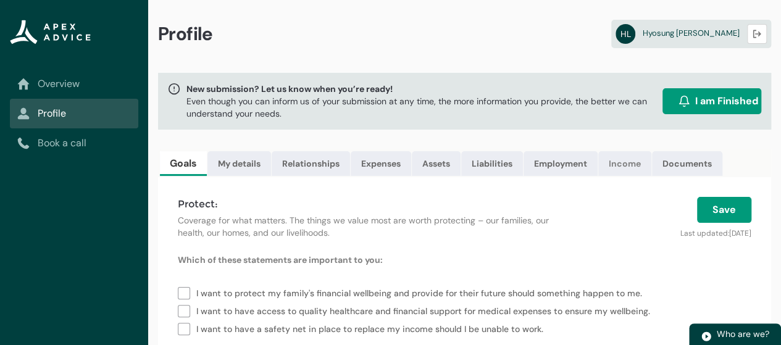
click at [629, 157] on link "Income" at bounding box center [624, 163] width 53 height 25
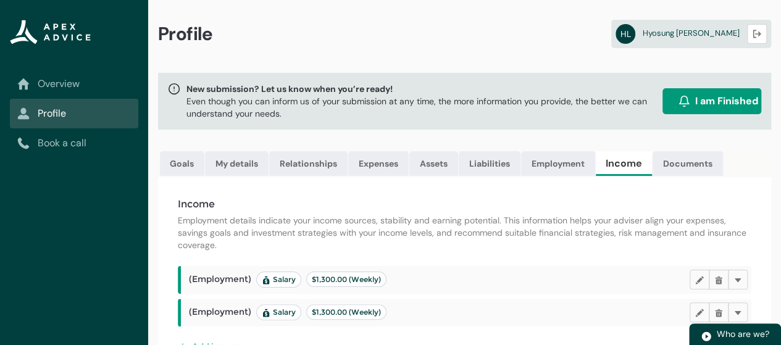
click at [585, 206] on h4 "Income" at bounding box center [465, 204] width 574 height 15
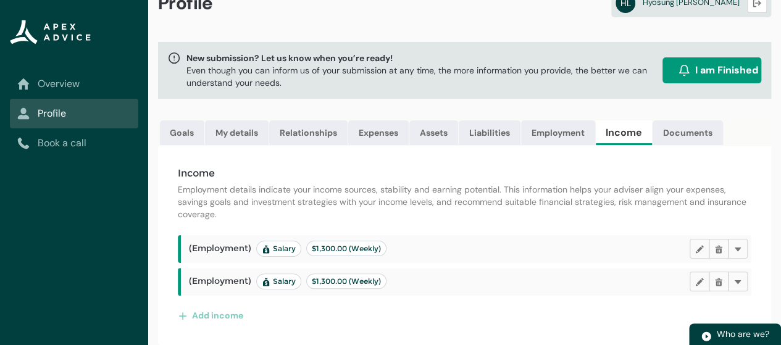
scroll to position [39, 0]
click at [739, 246] on lightning-primitive-icon "button" at bounding box center [738, 249] width 9 height 9
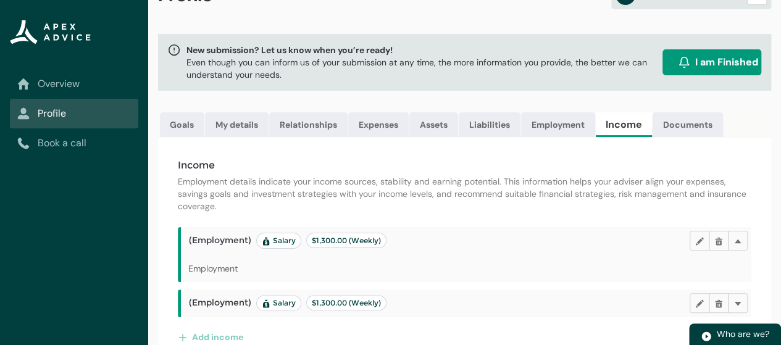
click at [643, 240] on header "(Employment) Salary $1,300.00 (Weekly) Edit Delete Delete" at bounding box center [468, 241] width 559 height 20
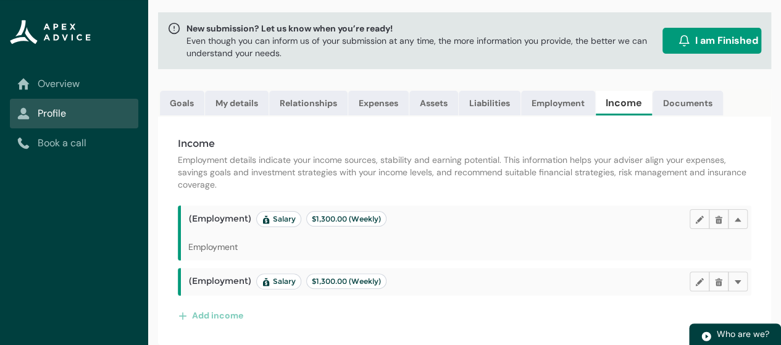
scroll to position [69, 0]
click at [720, 282] on lightning-primitive-icon "button" at bounding box center [718, 281] width 9 height 9
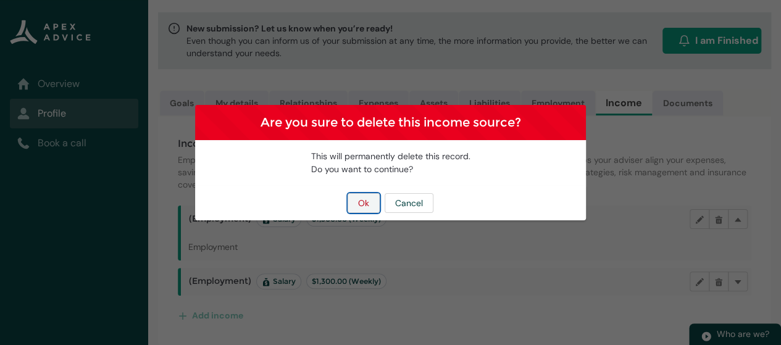
click at [362, 207] on button "Ok" at bounding box center [364, 203] width 32 height 20
click at [422, 203] on button "Cancel" at bounding box center [409, 203] width 49 height 20
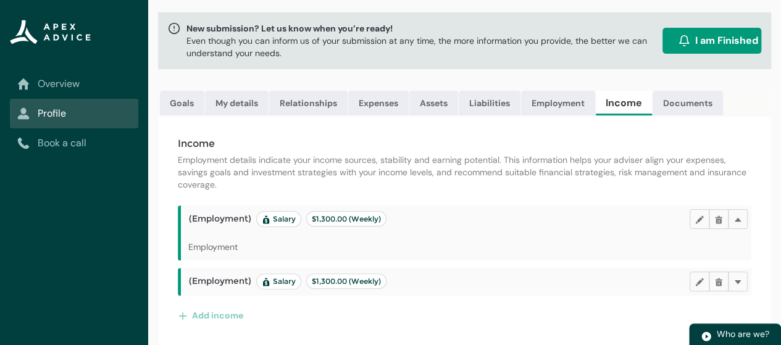
click at [460, 171] on p "Employment details indicate your income sources, stability and earning potentia…" at bounding box center [465, 172] width 574 height 37
click at [707, 95] on link "Documents" at bounding box center [688, 103] width 70 height 25
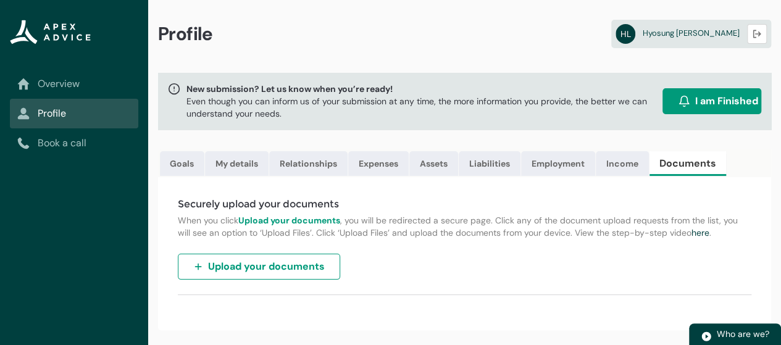
scroll to position [0, 0]
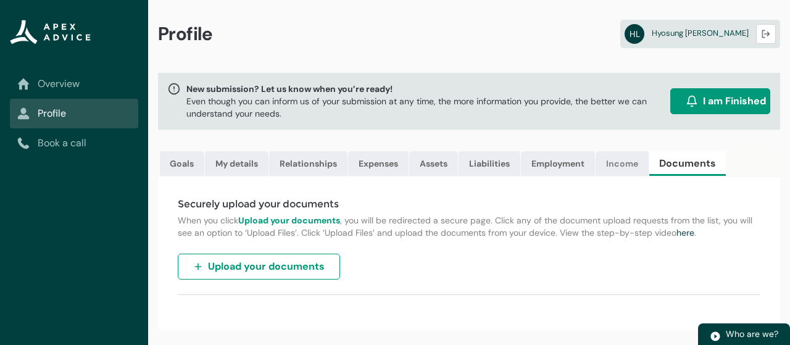
click at [624, 161] on link "Income" at bounding box center [622, 163] width 53 height 25
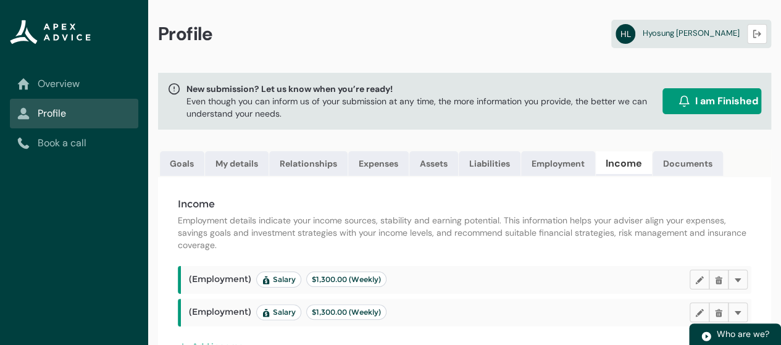
click at [624, 161] on link "Income" at bounding box center [624, 163] width 56 height 25
click at [72, 87] on link "Overview" at bounding box center [74, 84] width 114 height 15
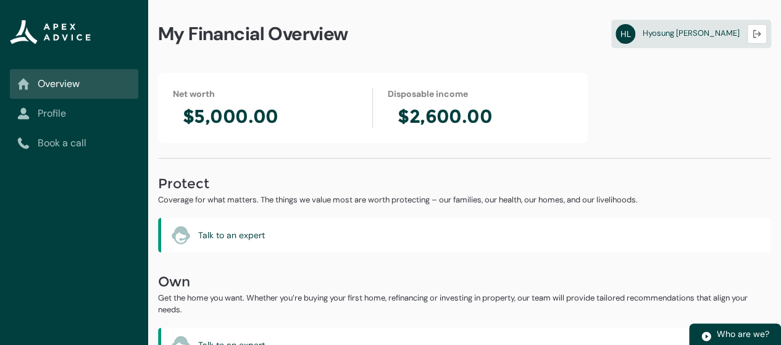
click at [301, 194] on p "Coverage for what matters. The things we value most are worth protecting – our …" at bounding box center [464, 200] width 613 height 12
click at [755, 33] on lightning-primitive-icon "button" at bounding box center [757, 34] width 9 height 9
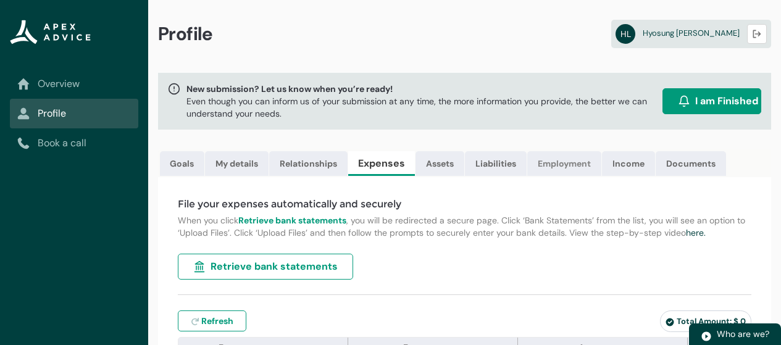
scroll to position [63, 0]
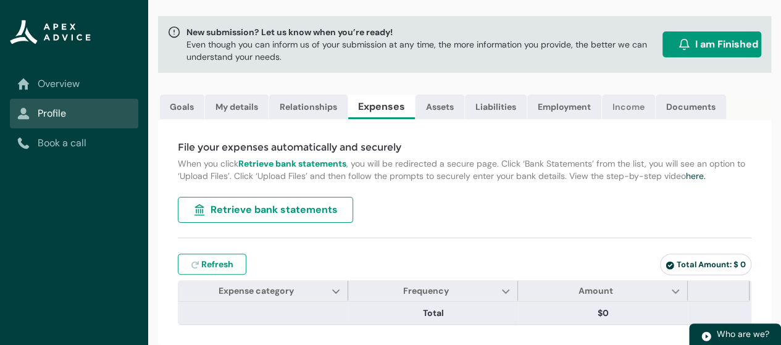
click at [621, 99] on link "Income" at bounding box center [628, 106] width 53 height 25
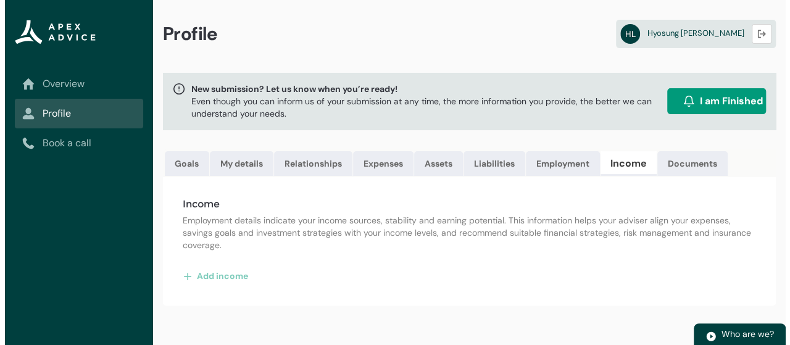
scroll to position [0, 0]
